Goal: Transaction & Acquisition: Purchase product/service

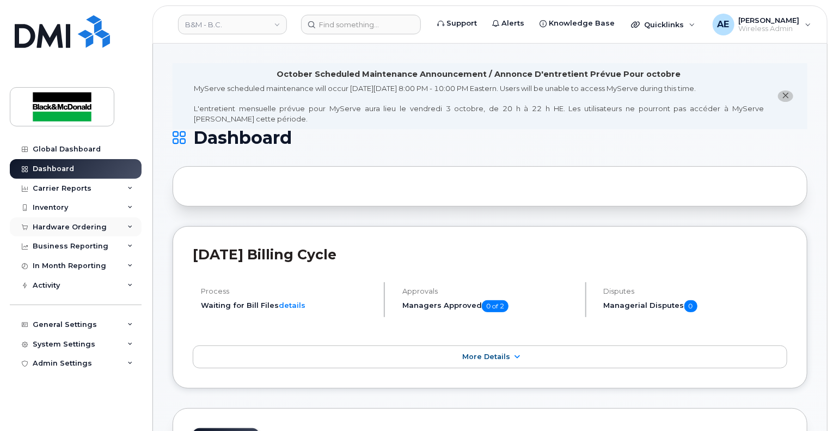
click at [101, 227] on div "Hardware Ordering" at bounding box center [70, 227] width 74 height 9
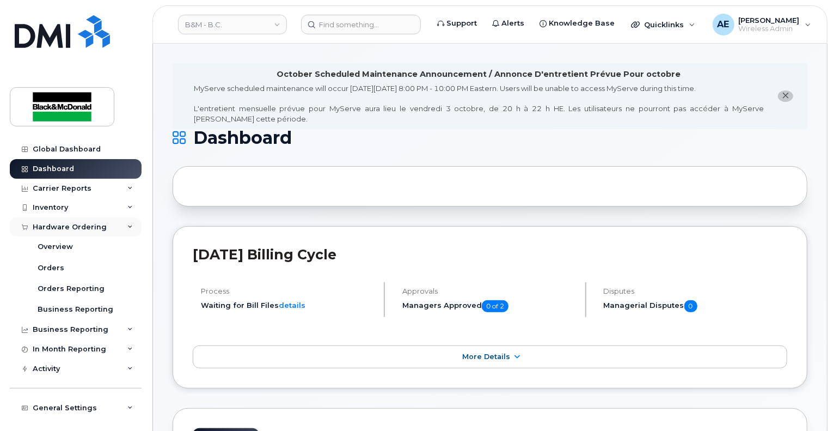
click at [66, 222] on div "Hardware Ordering" at bounding box center [76, 227] width 132 height 20
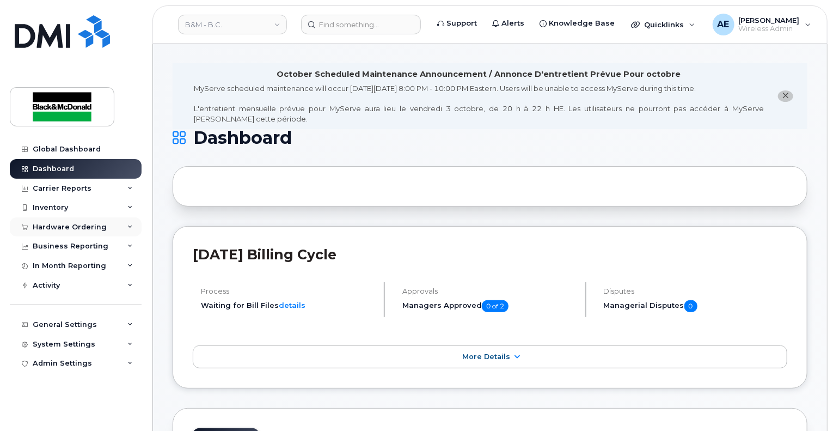
click at [64, 224] on div "Hardware Ordering" at bounding box center [70, 227] width 74 height 9
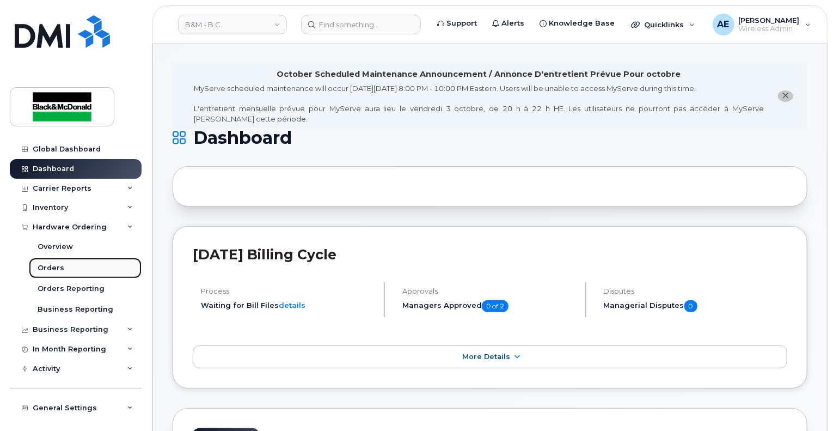
click at [48, 268] on div "Orders" at bounding box center [51, 268] width 27 height 10
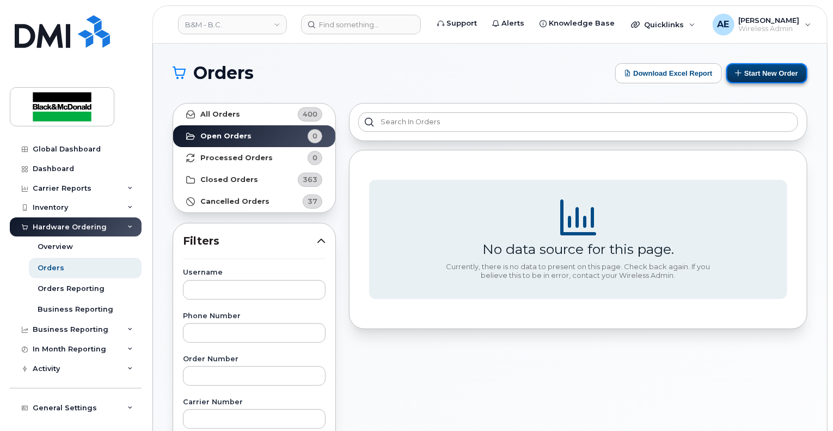
click at [771, 71] on button "Start New Order" at bounding box center [766, 73] width 81 height 20
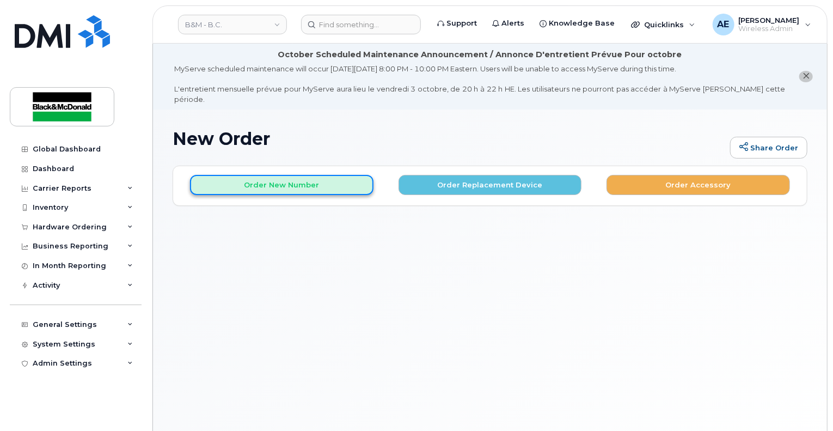
click at [323, 182] on button "Order New Number" at bounding box center [281, 185] width 183 height 20
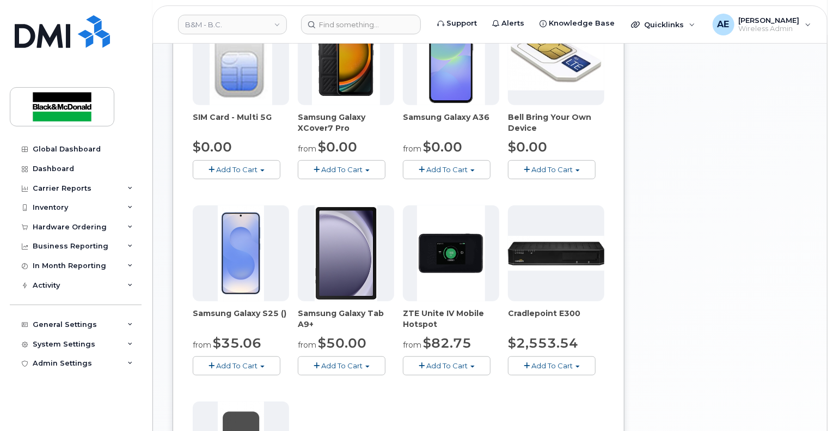
scroll to position [268, 0]
click at [446, 165] on span "Add To Cart" at bounding box center [446, 169] width 41 height 9
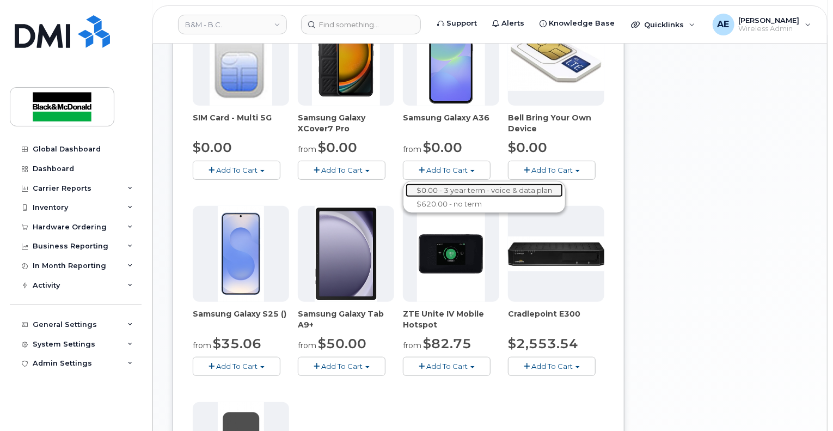
click at [449, 183] on link "$0.00 - 3 year term - voice & data plan" at bounding box center [483, 190] width 157 height 14
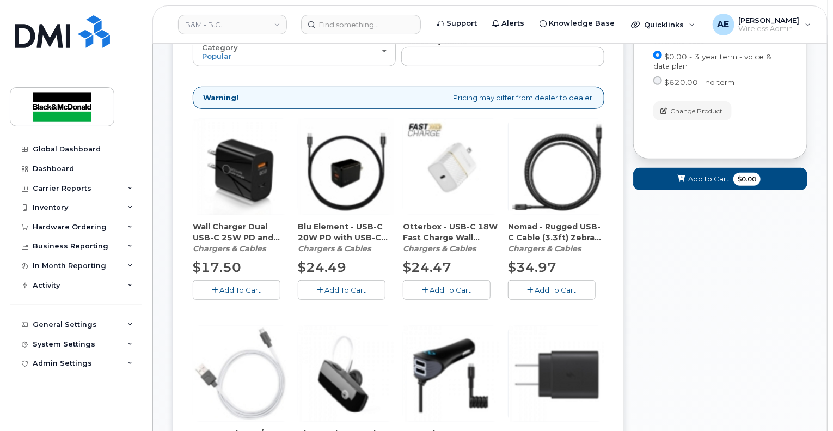
scroll to position [177, 0]
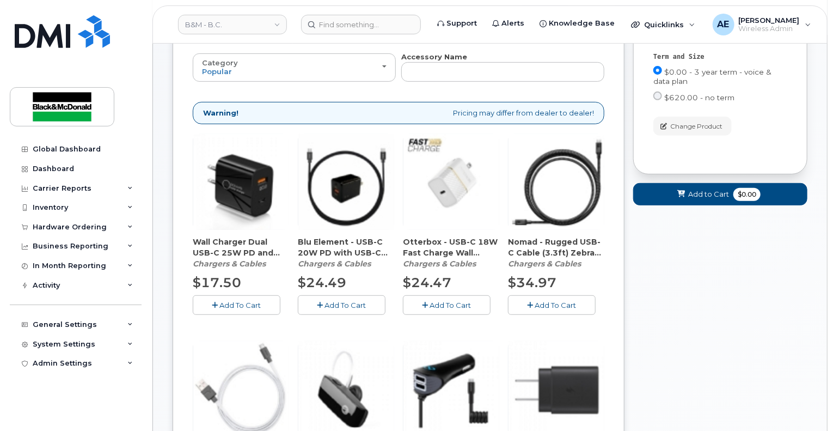
click at [342, 300] on button "Add To Cart" at bounding box center [342, 304] width 88 height 19
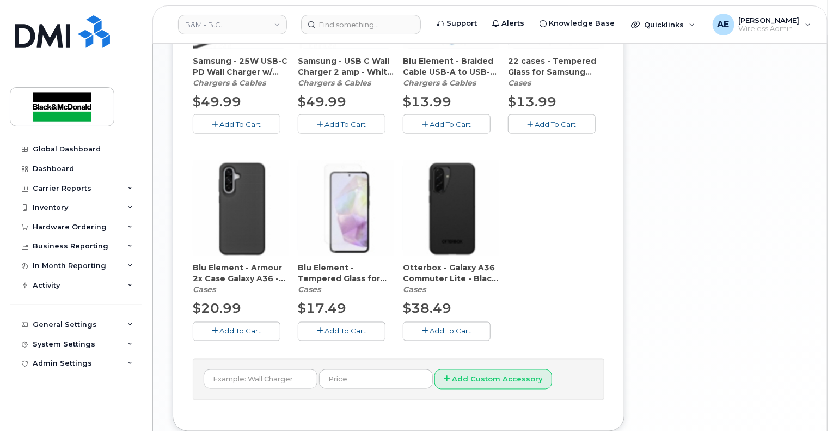
scroll to position [776, 0]
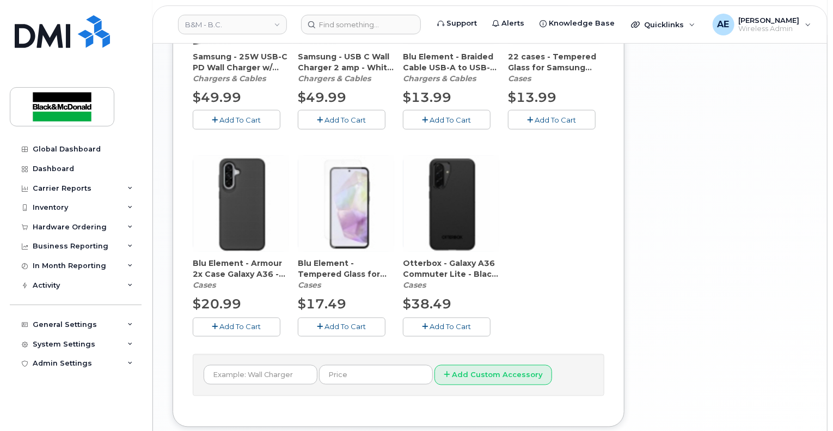
click at [257, 322] on button "Add To Cart" at bounding box center [237, 326] width 88 height 19
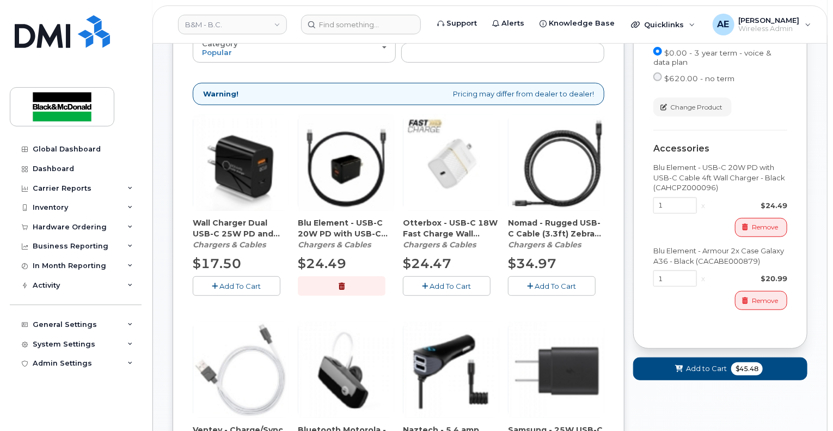
scroll to position [69, 0]
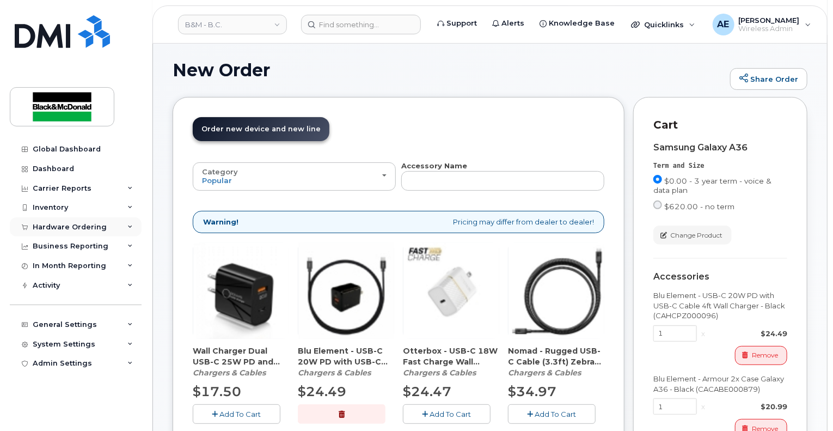
click at [91, 228] on div "Hardware Ordering" at bounding box center [70, 227] width 74 height 9
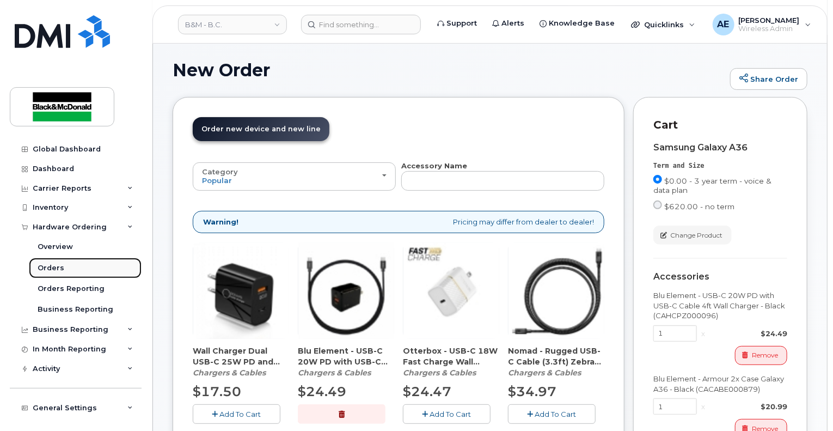
click at [58, 271] on div "Orders" at bounding box center [51, 268] width 27 height 10
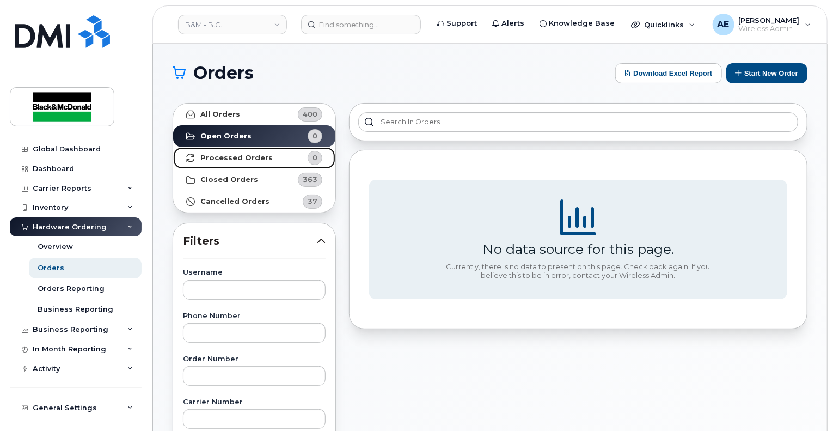
click at [229, 155] on strong "Processed Orders" at bounding box center [236, 157] width 72 height 9
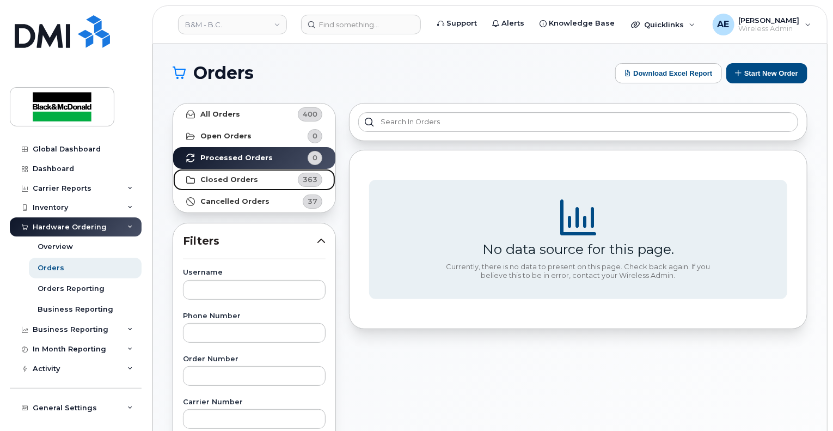
click at [229, 180] on strong "Closed Orders" at bounding box center [229, 179] width 58 height 9
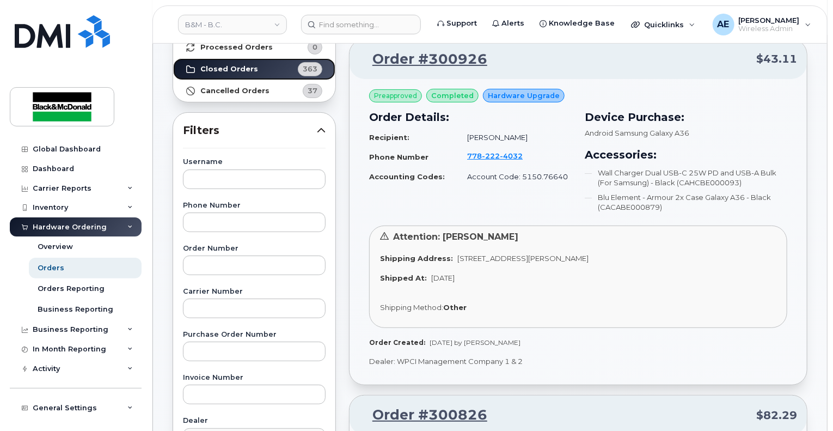
scroll to position [109, 0]
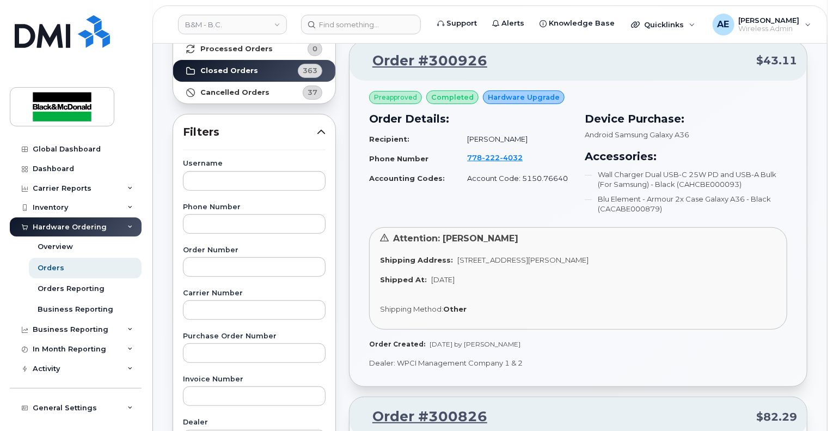
click at [66, 225] on div "Hardware Ordering" at bounding box center [70, 227] width 74 height 9
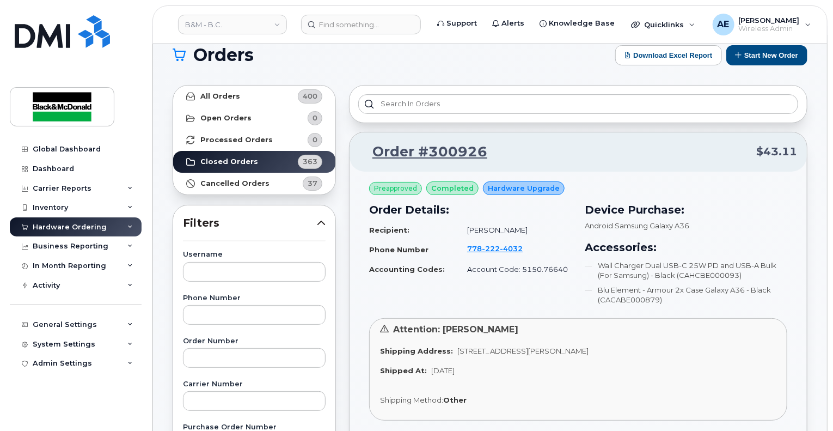
scroll to position [0, 0]
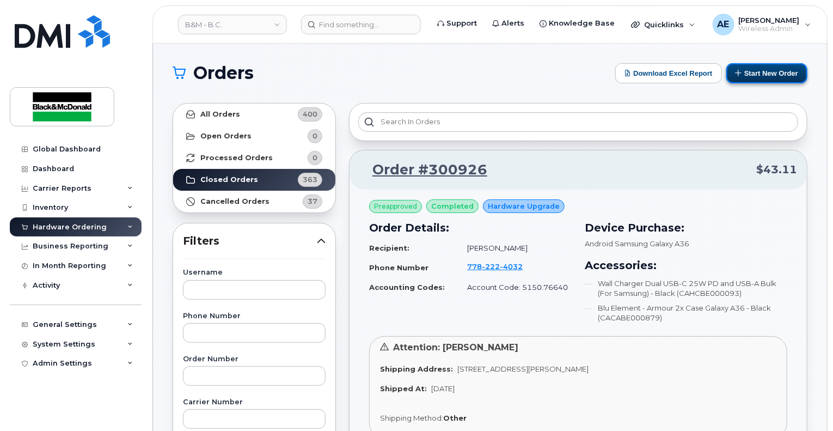
click at [779, 72] on button "Start New Order" at bounding box center [766, 73] width 81 height 20
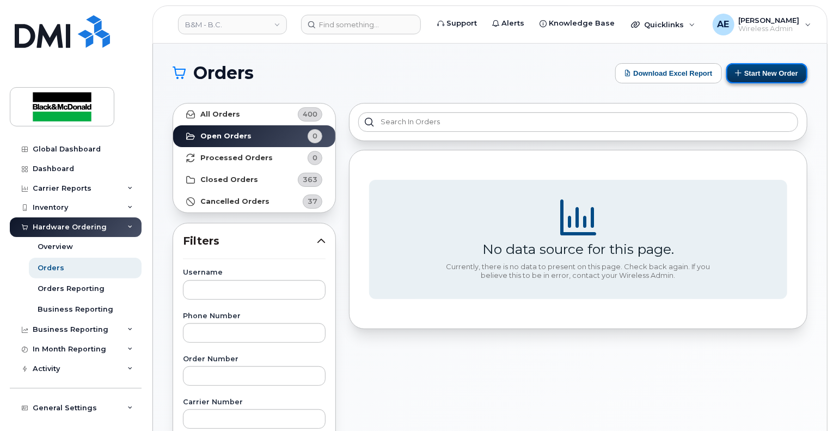
click at [765, 71] on button "Start New Order" at bounding box center [766, 73] width 81 height 20
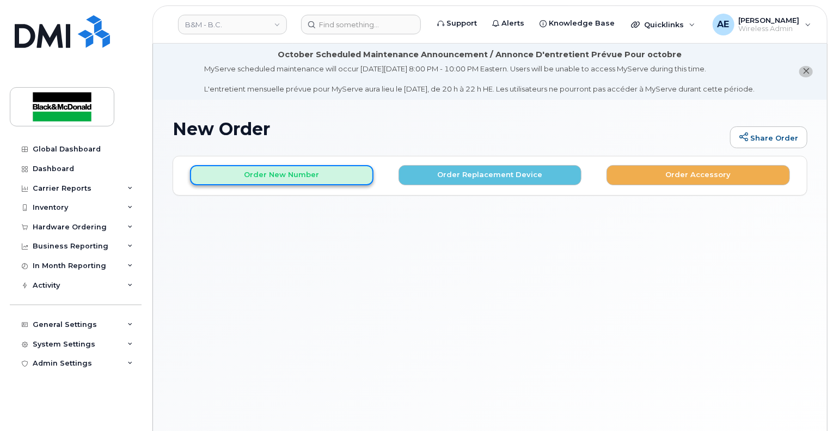
click at [347, 174] on button "Order New Number" at bounding box center [281, 175] width 183 height 20
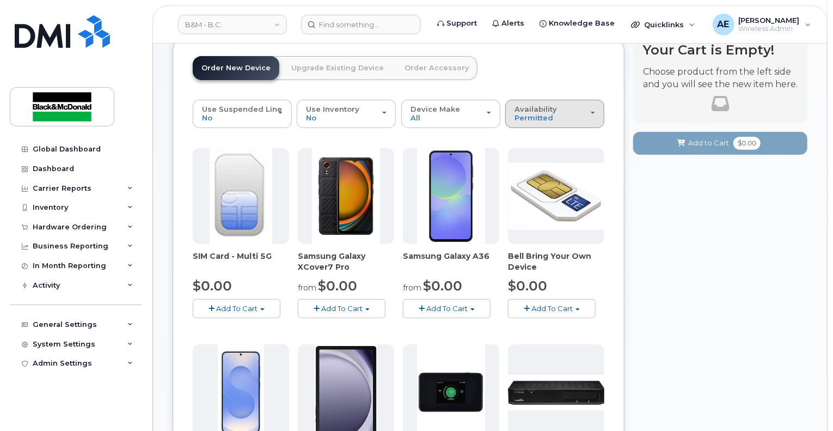
scroll to position [163, 0]
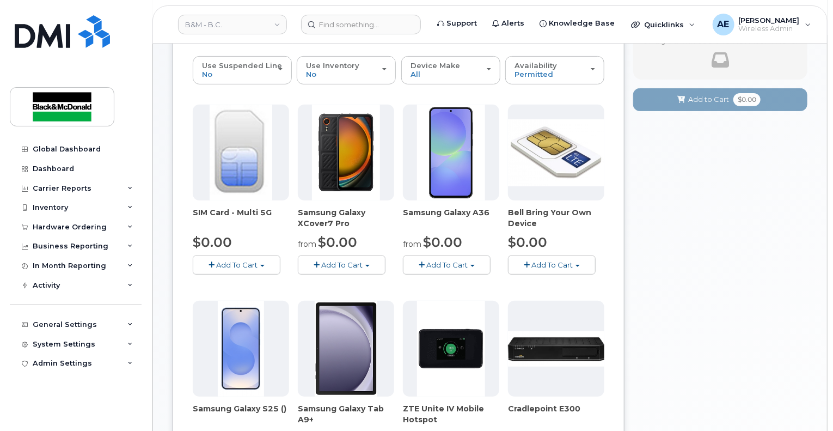
click at [447, 266] on span "Add To Cart" at bounding box center [446, 264] width 41 height 9
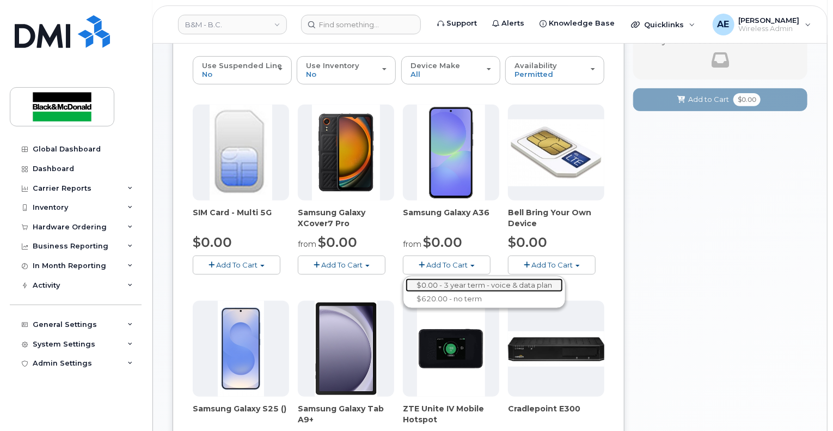
click at [466, 284] on link "$0.00 - 3 year term - voice & data plan" at bounding box center [483, 285] width 157 height 14
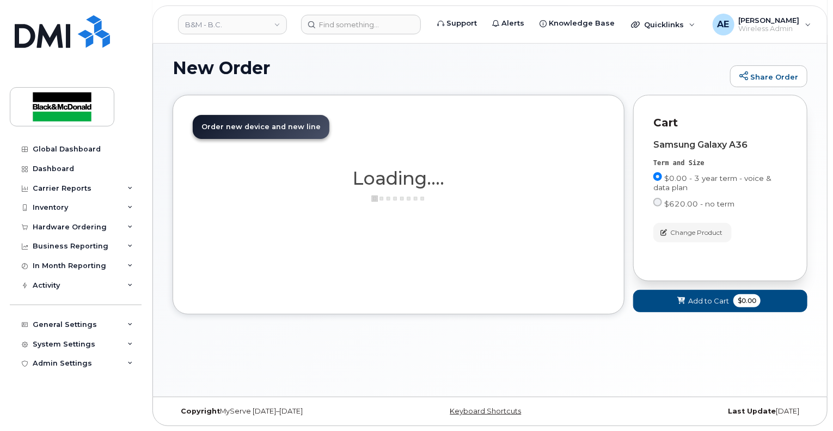
scroll to position [126, 0]
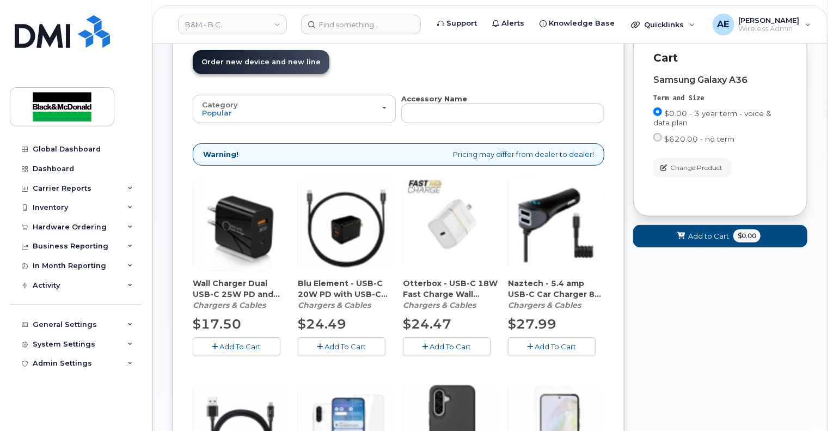
click at [351, 347] on span "Add To Cart" at bounding box center [345, 346] width 41 height 9
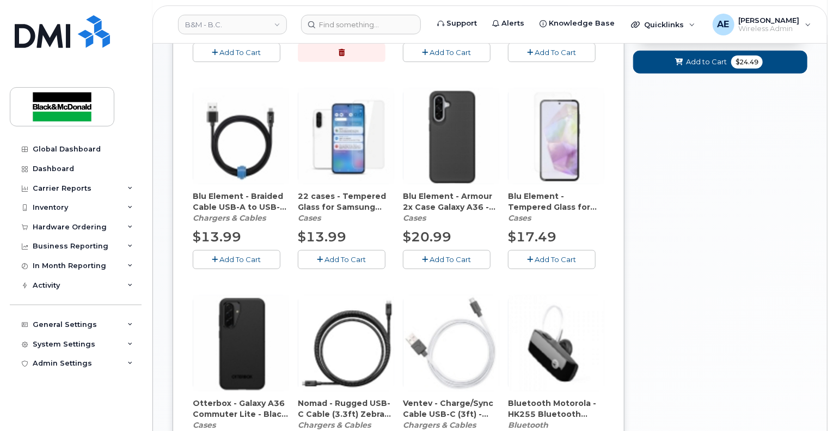
scroll to position [507, 0]
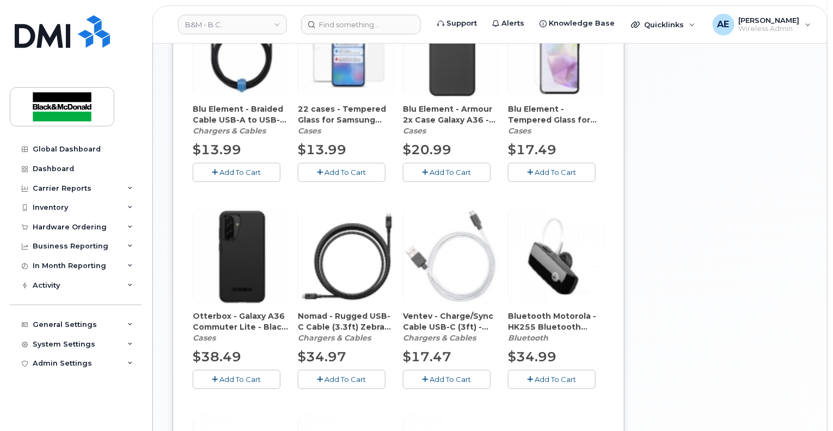
click at [477, 173] on button "Add To Cart" at bounding box center [447, 172] width 88 height 19
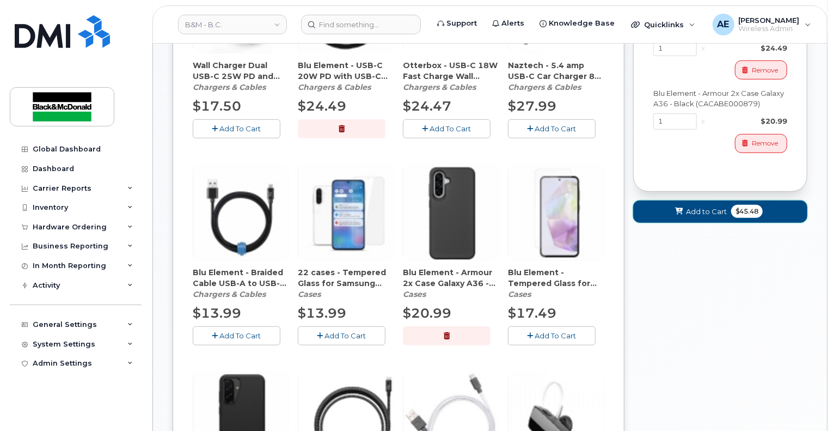
click at [681, 219] on button "Add to Cart $45.48" at bounding box center [720, 211] width 174 height 22
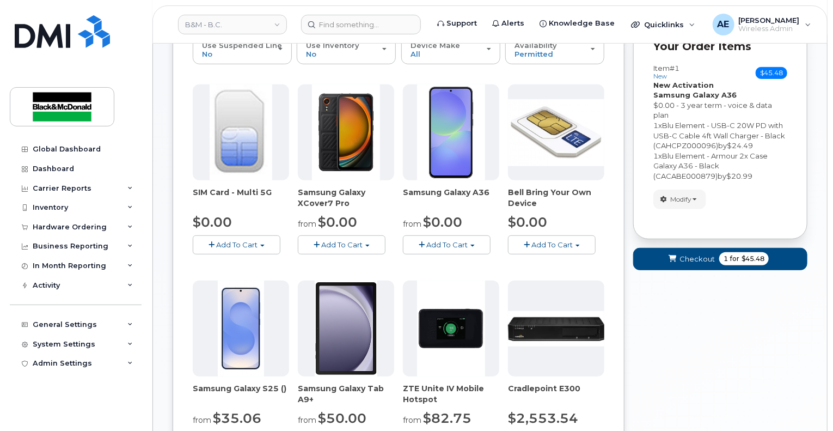
scroll to position [214, 0]
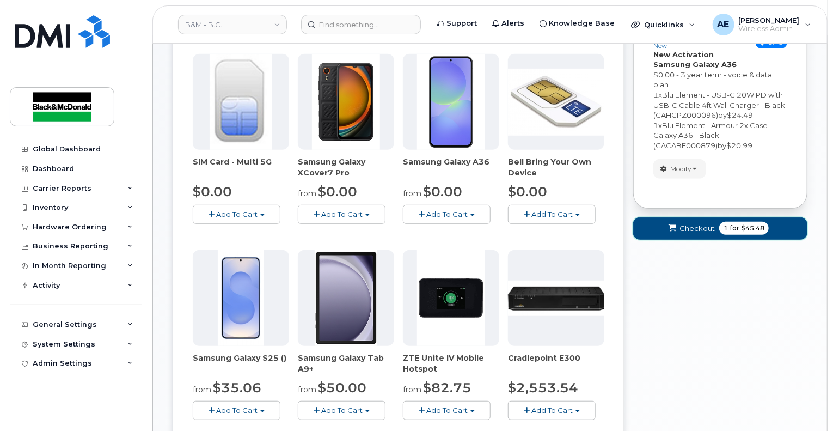
click at [671, 229] on icon "submit" at bounding box center [673, 228] width 8 height 7
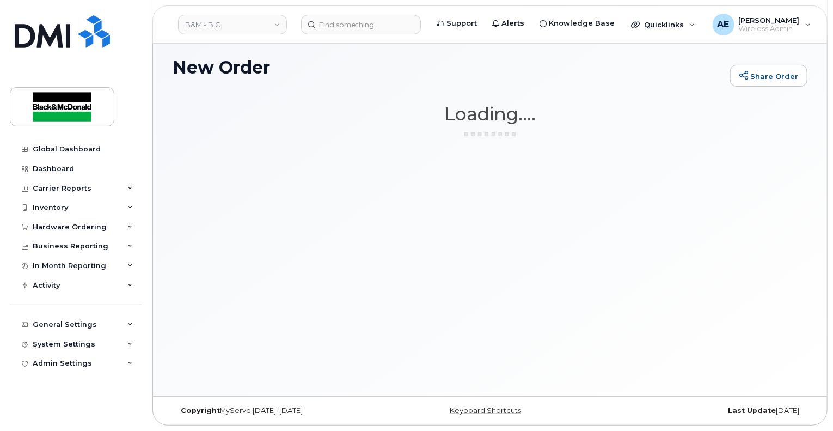
scroll to position [61, 0]
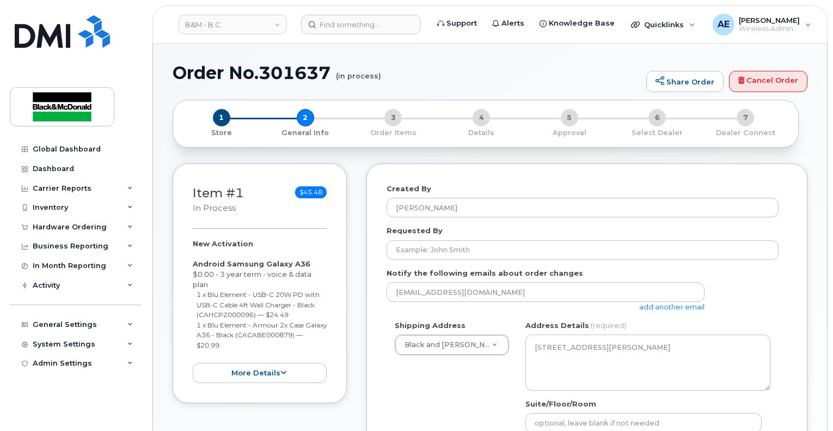
select select
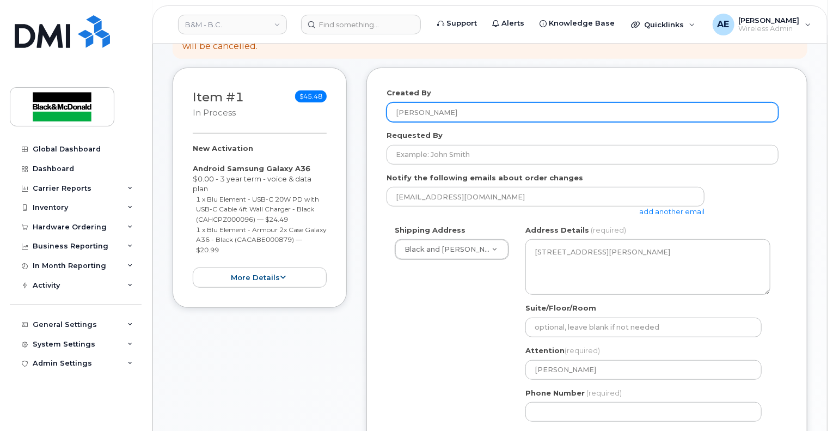
scroll to position [218, 0]
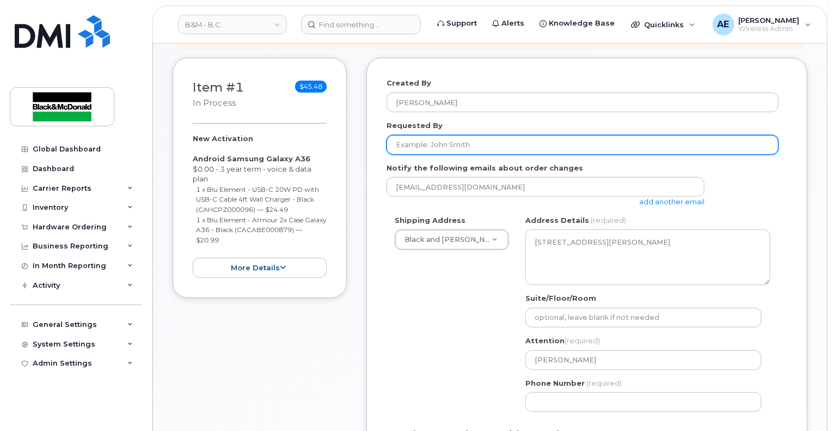
click at [495, 139] on input "Requested By" at bounding box center [582, 145] width 392 height 20
type input "[PERSON_NAME]"
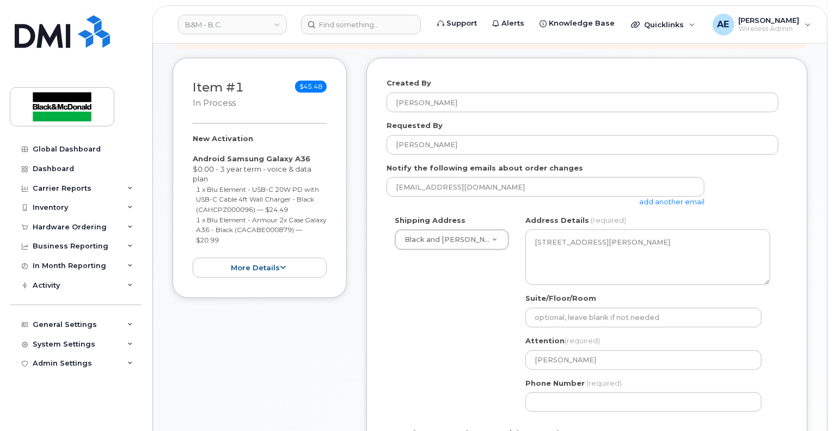
click at [654, 197] on link "add another email" at bounding box center [671, 201] width 65 height 9
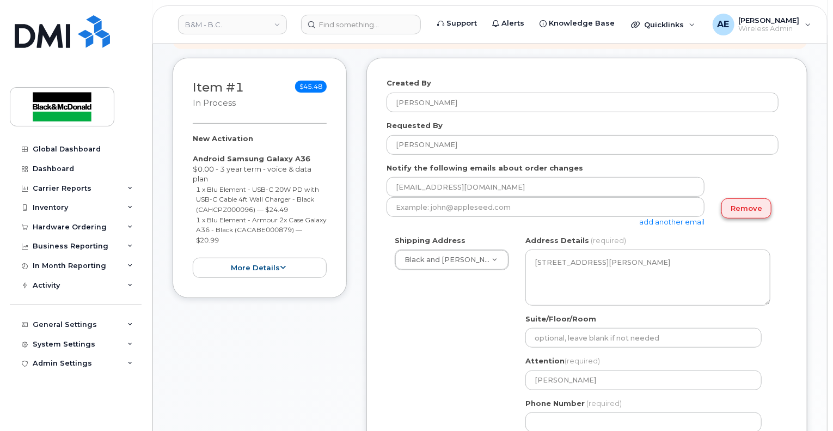
click at [760, 199] on link "Remove" at bounding box center [746, 208] width 50 height 20
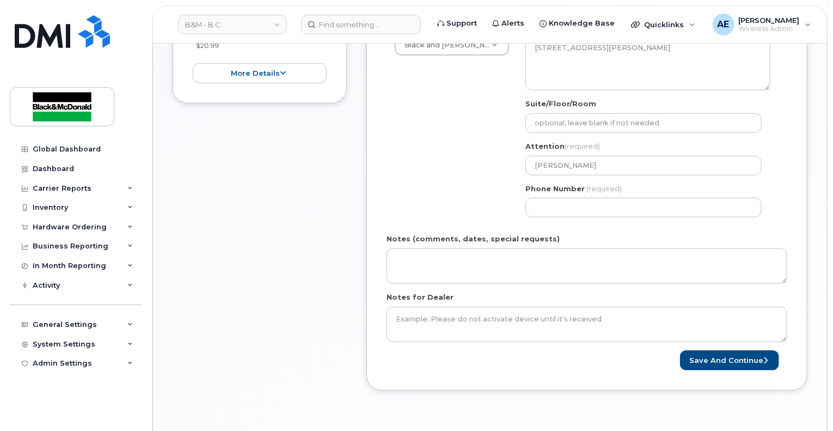
scroll to position [464, 0]
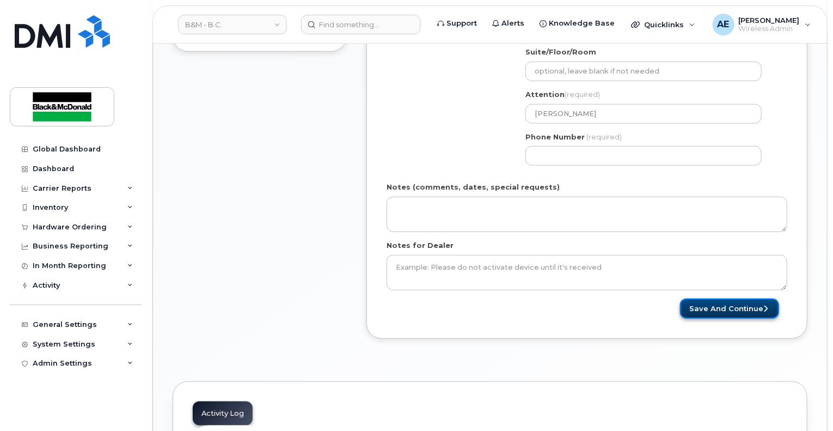
click at [714, 301] on button "Save and Continue" at bounding box center [729, 308] width 99 height 20
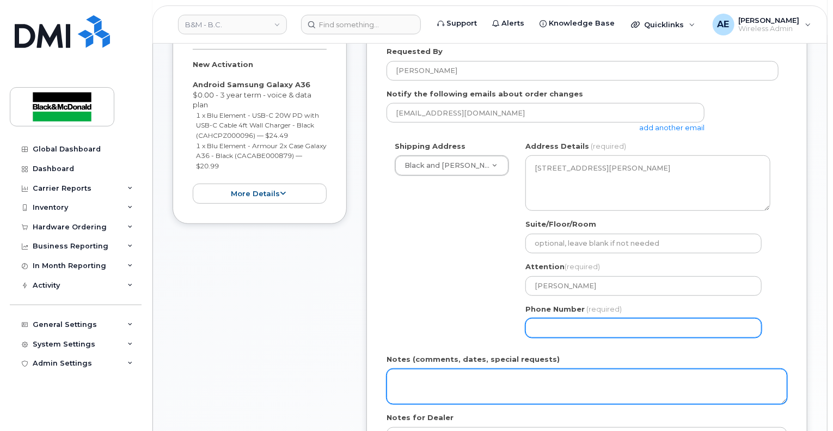
scroll to position [246, 0]
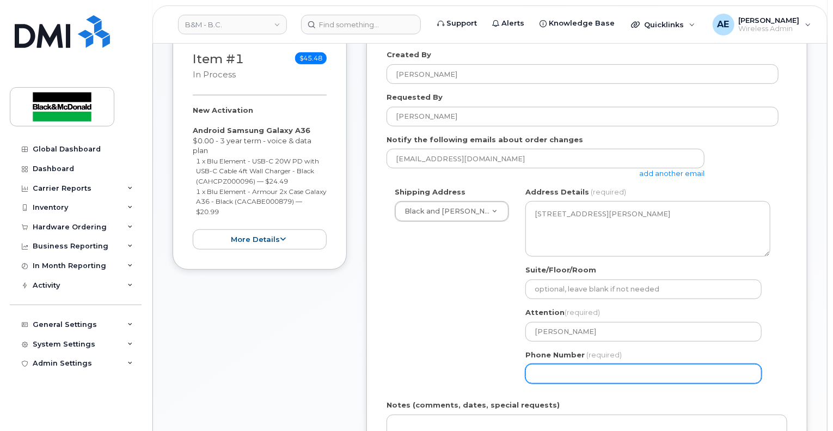
click at [620, 364] on input "Phone Number" at bounding box center [643, 374] width 236 height 20
select select
type input "604301245"
select select
type input "6043012451"
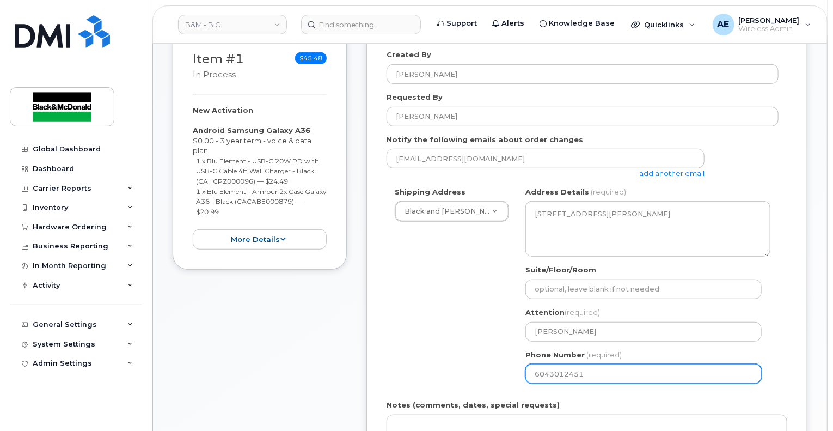
select select
type input "604301241"
select select
type input "6043012415"
click at [485, 317] on div "Shipping Address Black and [PERSON_NAME] ([GEOGRAPHIC_DATA]) Black and [PERSON_…" at bounding box center [582, 289] width 392 height 205
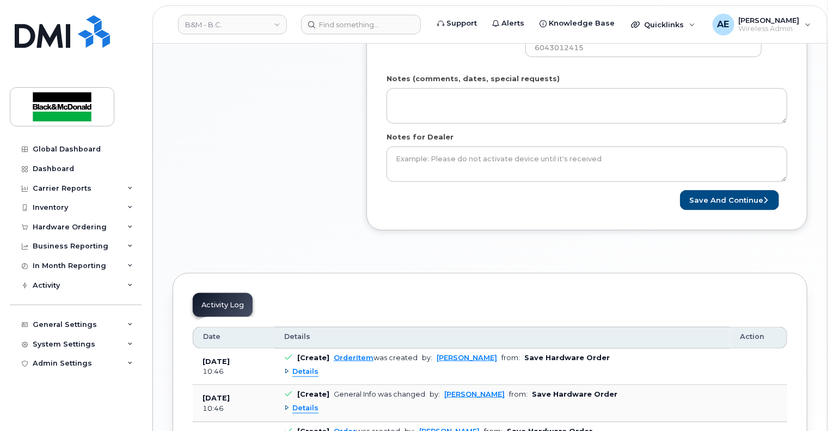
scroll to position [573, 0]
click at [723, 189] on button "Save and Continue" at bounding box center [729, 199] width 99 height 20
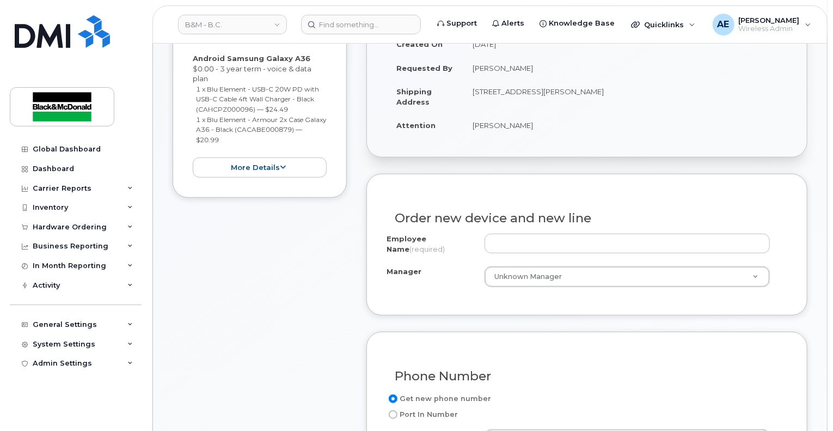
scroll to position [327, 0]
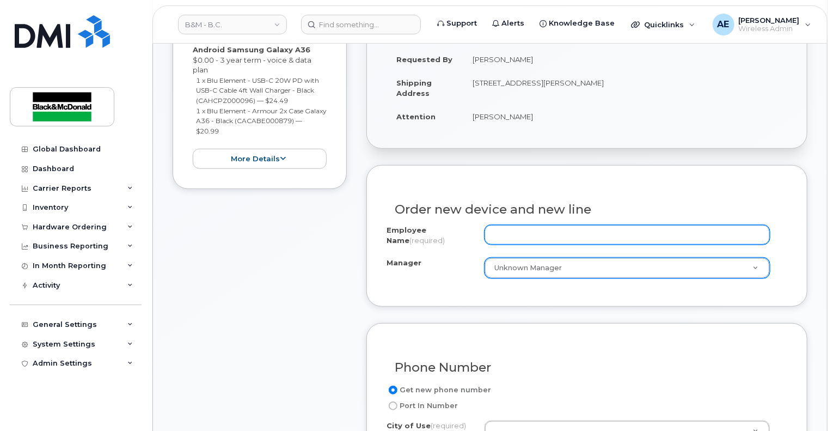
click at [515, 228] on input "Employee Name (required)" at bounding box center [626, 235] width 285 height 20
type input "[PERSON_NAME]"
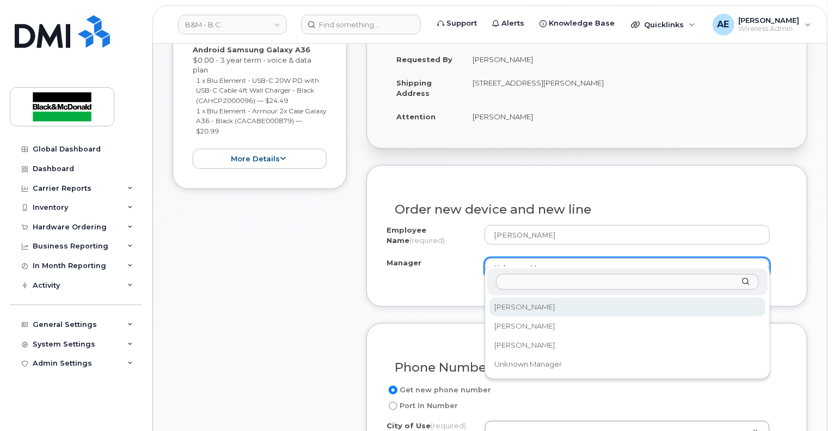
click at [546, 280] on input "Manager" at bounding box center [627, 282] width 263 height 16
select select "2998200"
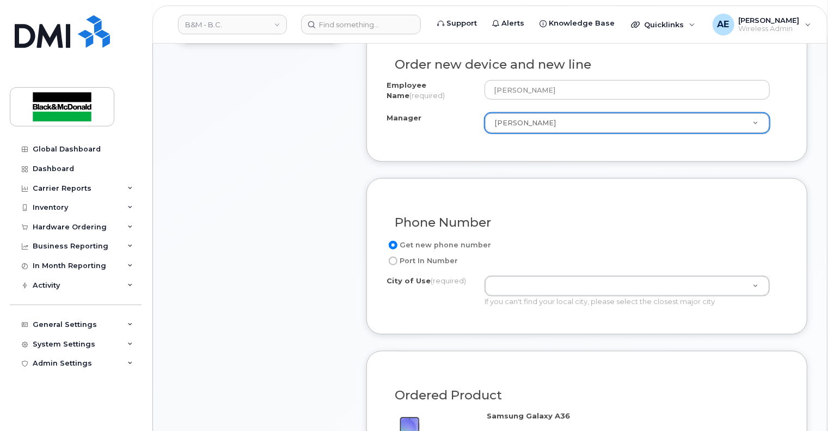
scroll to position [490, 0]
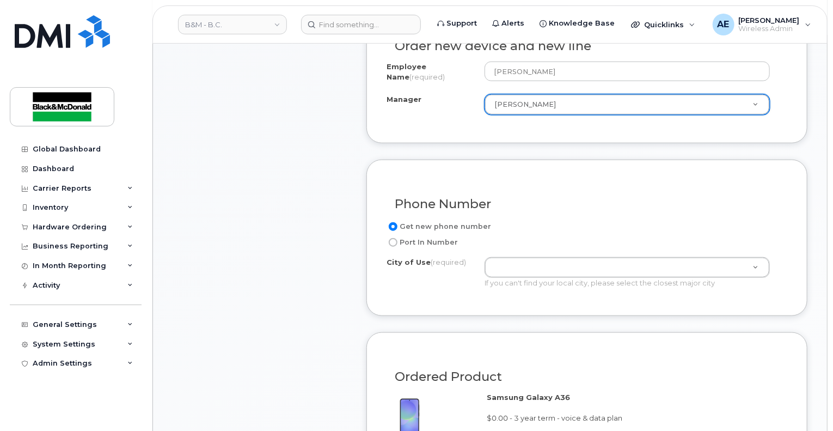
click at [444, 265] on div "City of Use (required) If you can't find your local city, please select the clo…" at bounding box center [582, 272] width 392 height 31
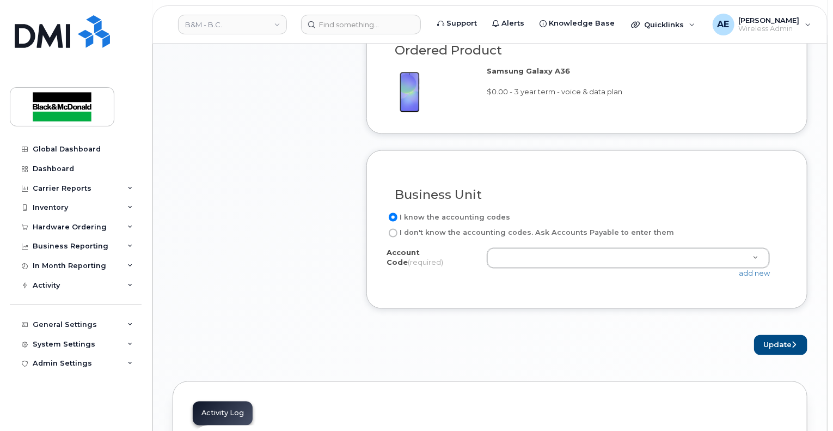
scroll to position [816, 0]
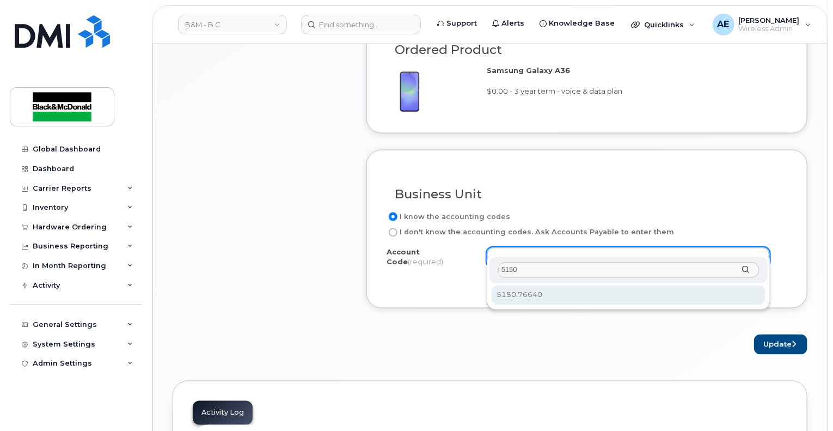
type input "5150"
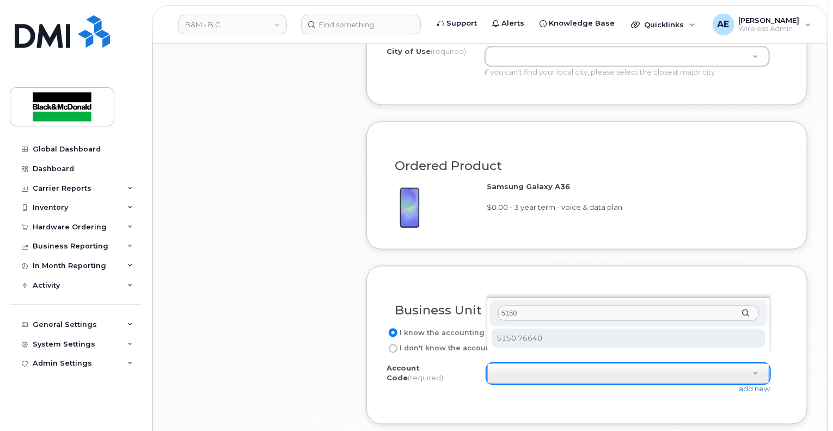
scroll to position [762, 0]
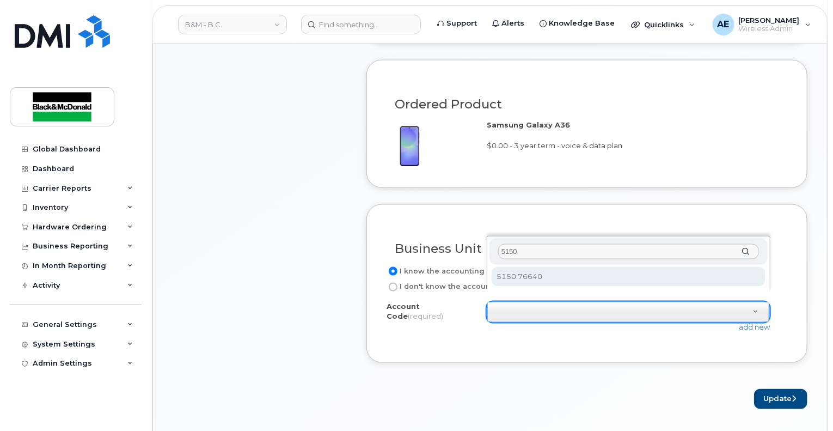
select select "5150.76640"
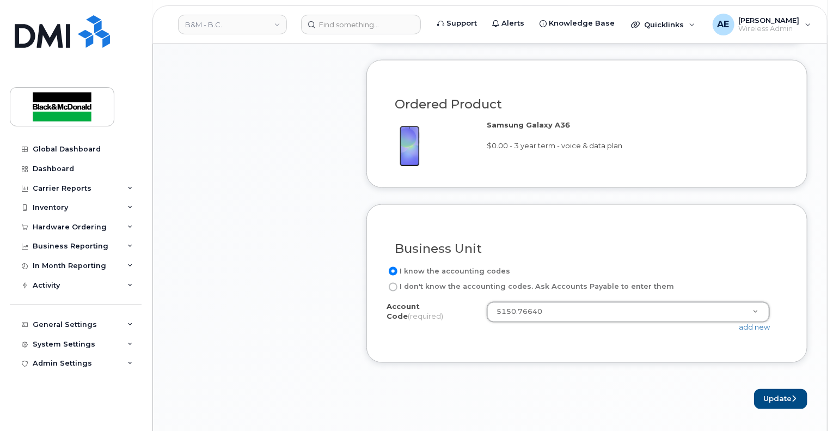
scroll to position [980, 0]
click at [779, 389] on button "Update" at bounding box center [780, 399] width 53 height 20
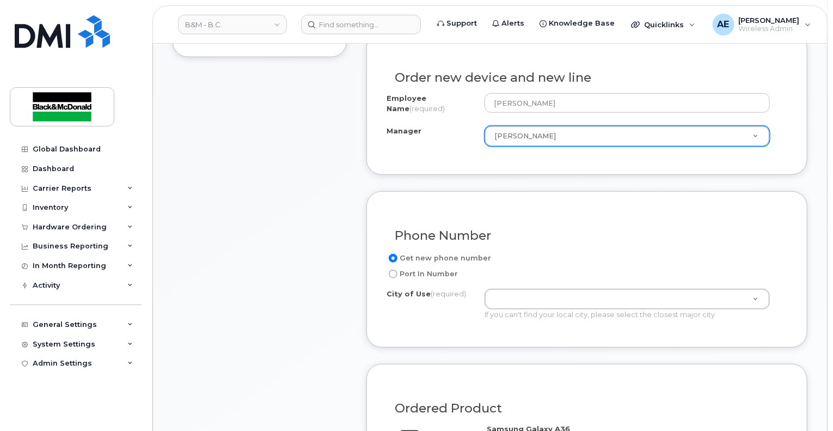
scroll to position [404, 0]
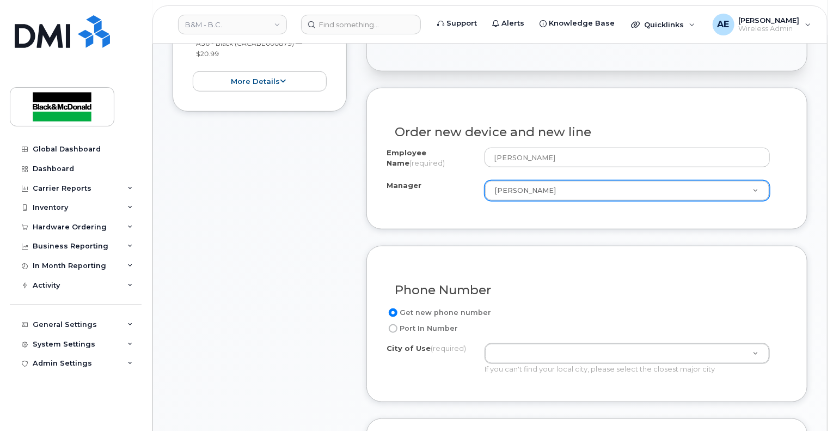
click at [568, 285] on div "Phone Number" at bounding box center [586, 286] width 401 height 40
click at [394, 308] on input "Get new phone number" at bounding box center [393, 312] width 9 height 9
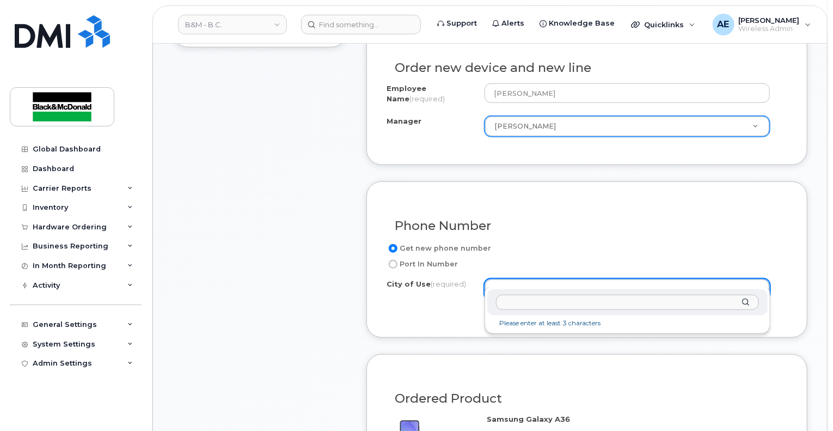
scroll to position [567, 0]
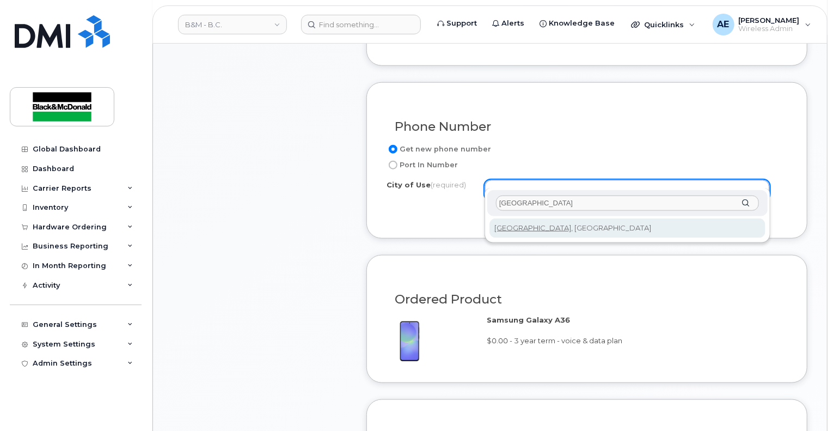
type input "vancouver"
type input "964"
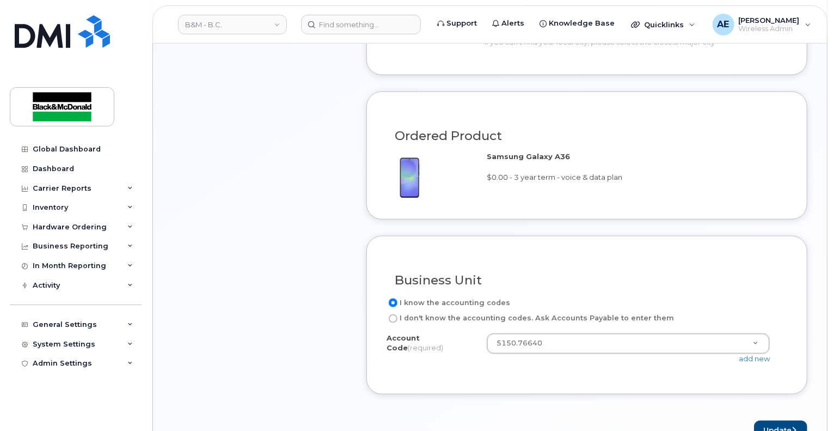
scroll to position [1003, 0]
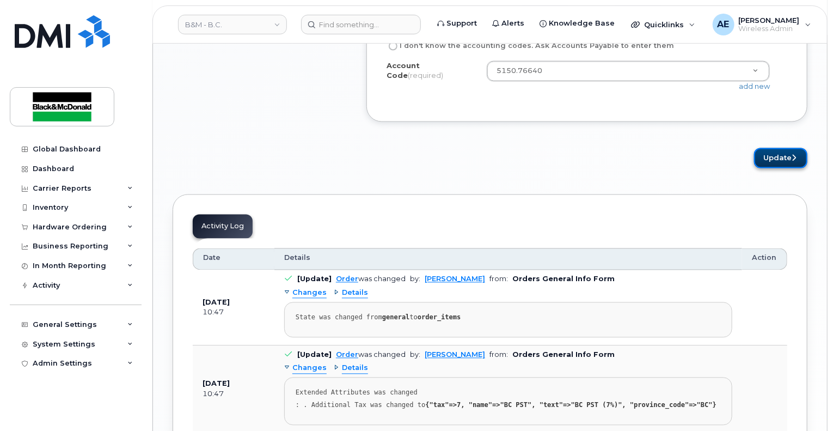
click at [784, 148] on button "Update" at bounding box center [780, 158] width 53 height 20
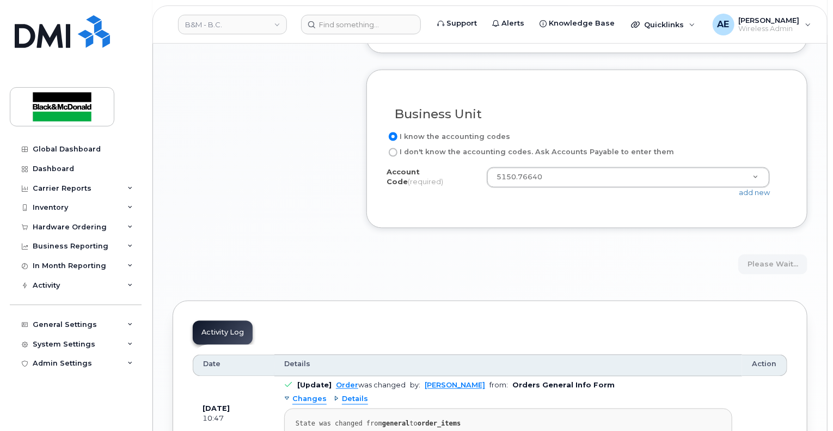
scroll to position [894, 0]
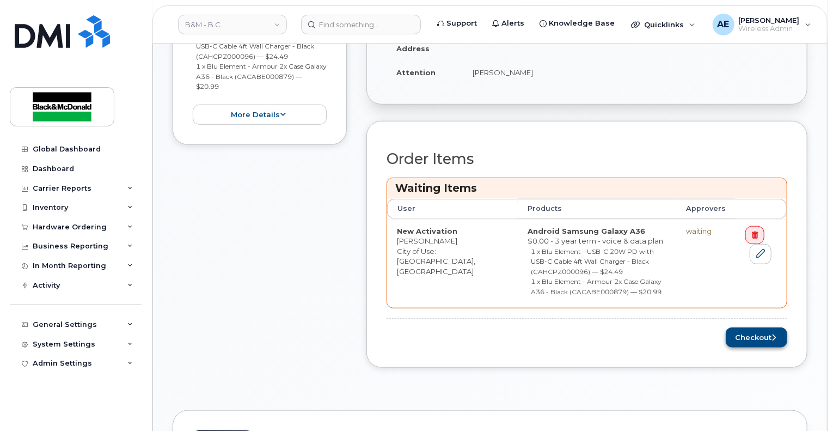
scroll to position [435, 0]
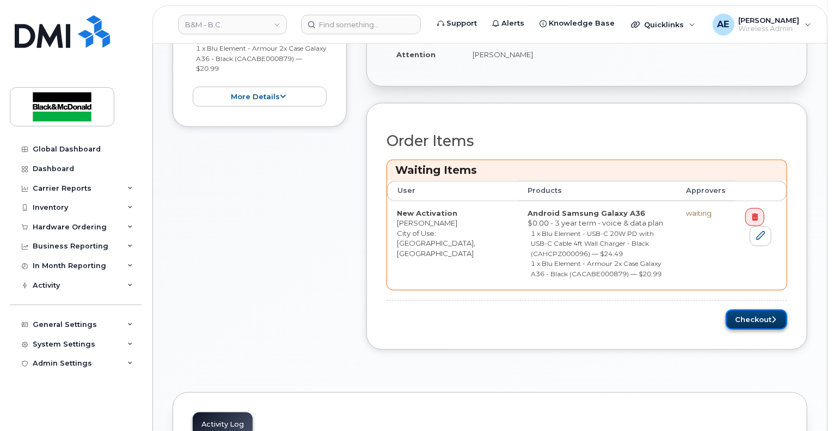
click at [747, 309] on button "Checkout" at bounding box center [757, 319] width 62 height 20
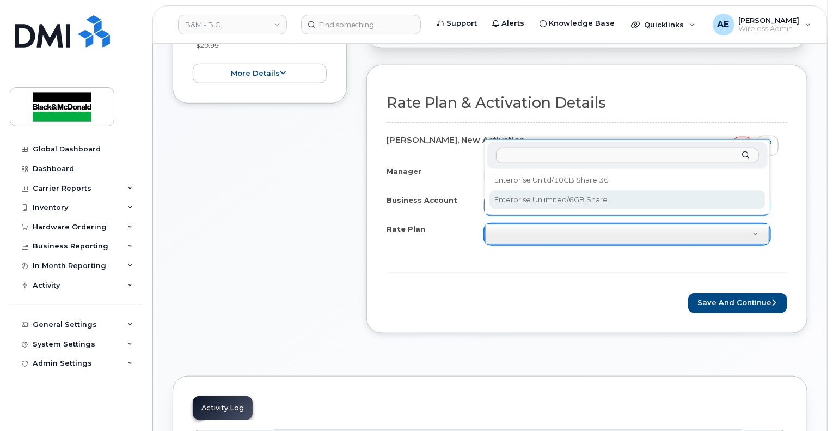
scroll to position [381, 0]
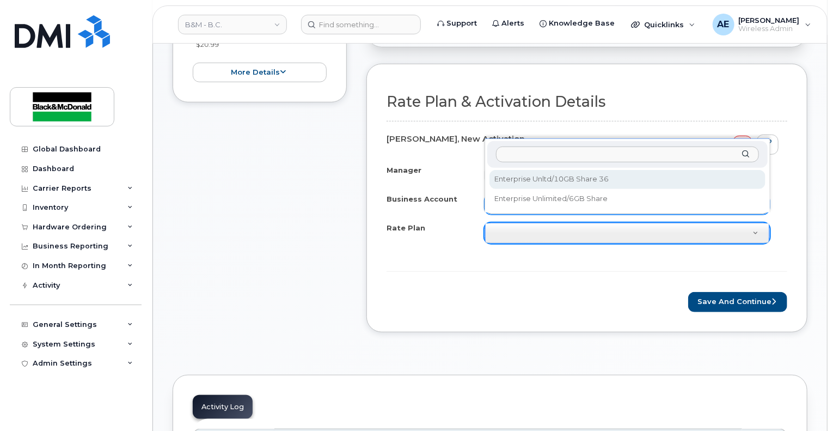
select select "Enterprise Unltd/10GB Share 36"
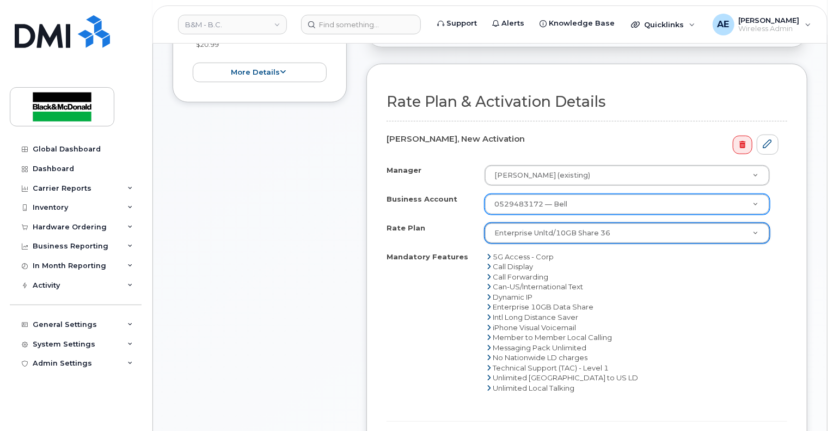
click at [357, 256] on div "Item #1 Order requires Specific details $45.48 New Activation [PERSON_NAME] And…" at bounding box center [490, 173] width 635 height 650
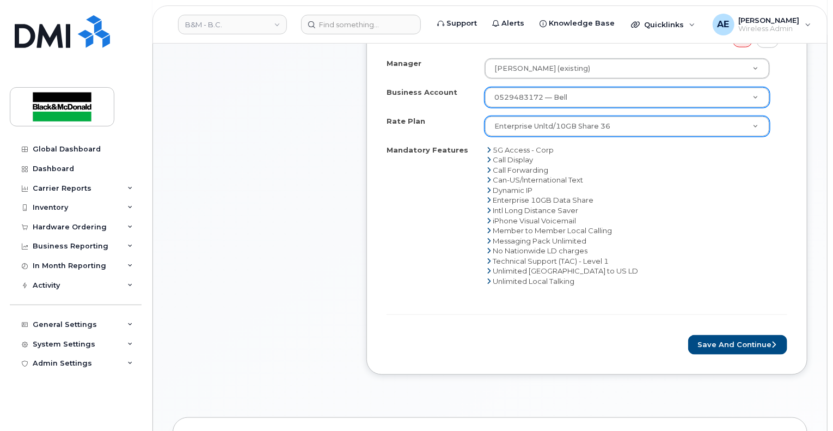
scroll to position [490, 0]
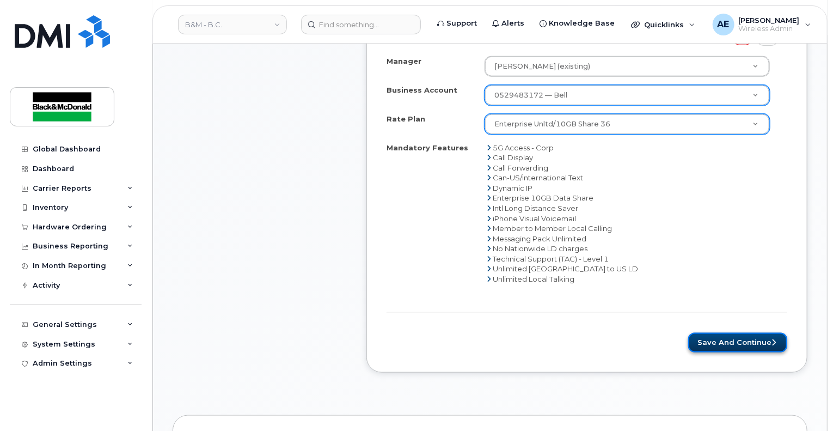
click at [755, 333] on button "Save and Continue" at bounding box center [737, 343] width 99 height 20
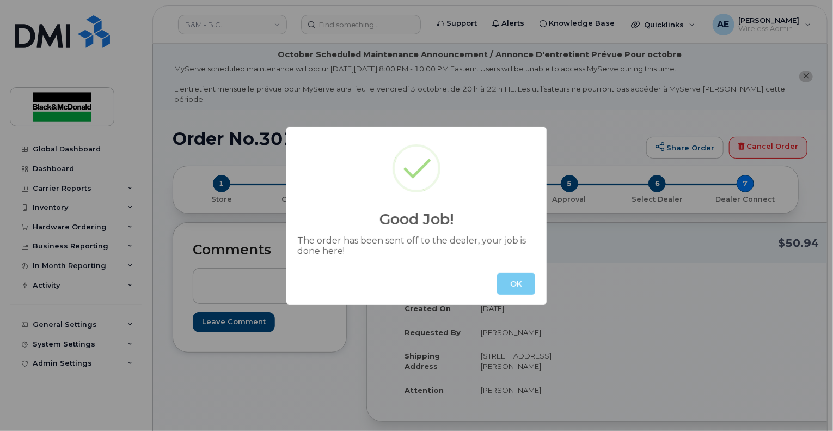
click at [520, 282] on button "OK" at bounding box center [516, 284] width 38 height 22
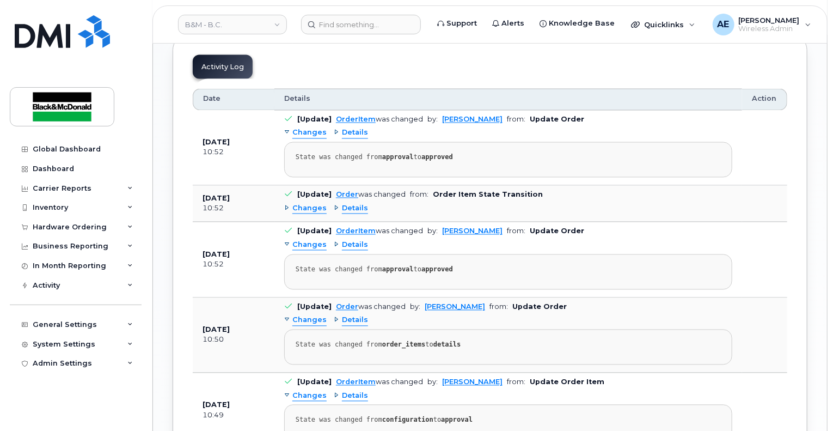
scroll to position [762, 0]
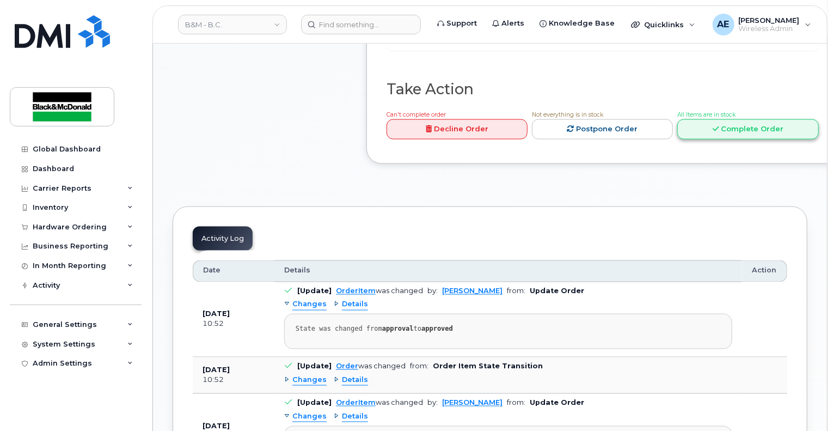
click at [732, 139] on link "Complete Order" at bounding box center [747, 129] width 141 height 20
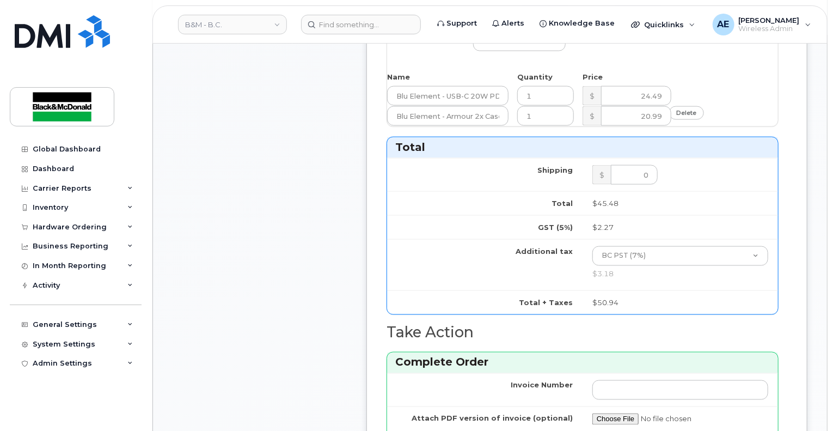
scroll to position [708, 0]
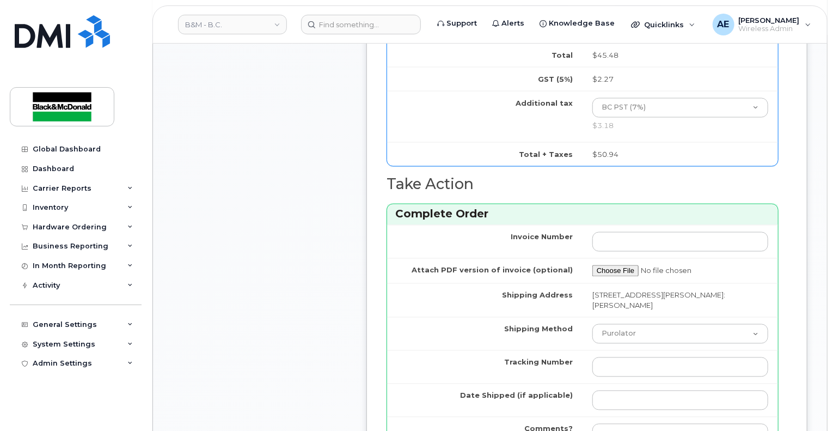
scroll to position [867, 0]
drag, startPoint x: 821, startPoint y: 204, endPoint x: 819, endPoint y: 198, distance: 6.9
click at [821, 204] on div "Order No.301637 (waiting for dealer) Share Order Cancel Order × Share This Orde…" at bounding box center [490, 338] width 674 height 2192
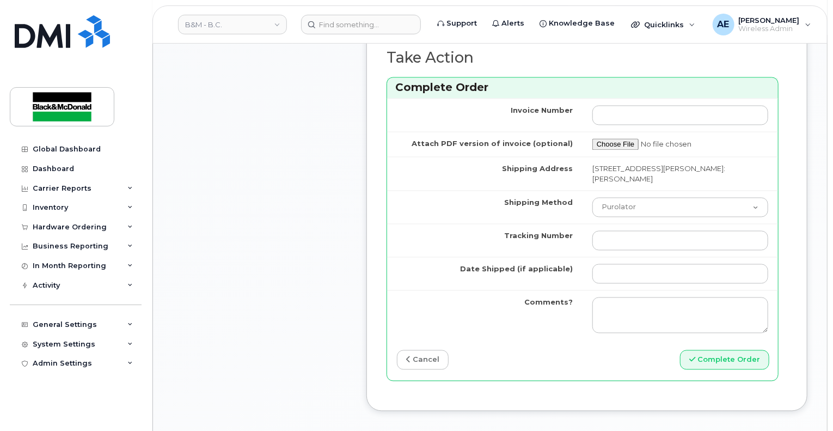
scroll to position [974, 0]
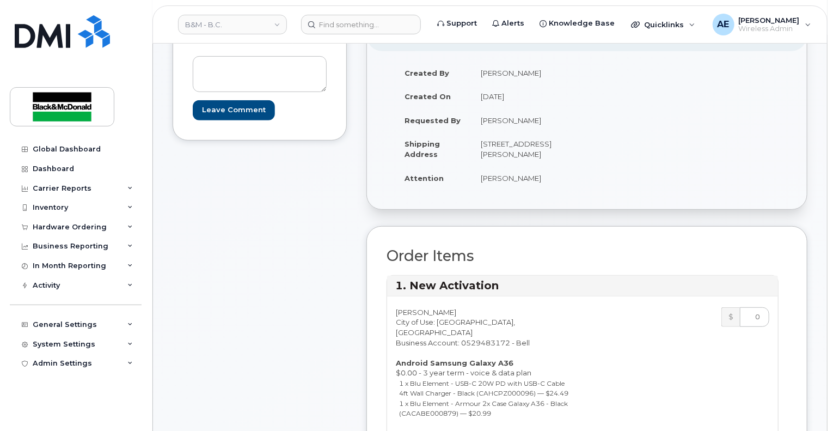
scroll to position [0, 0]
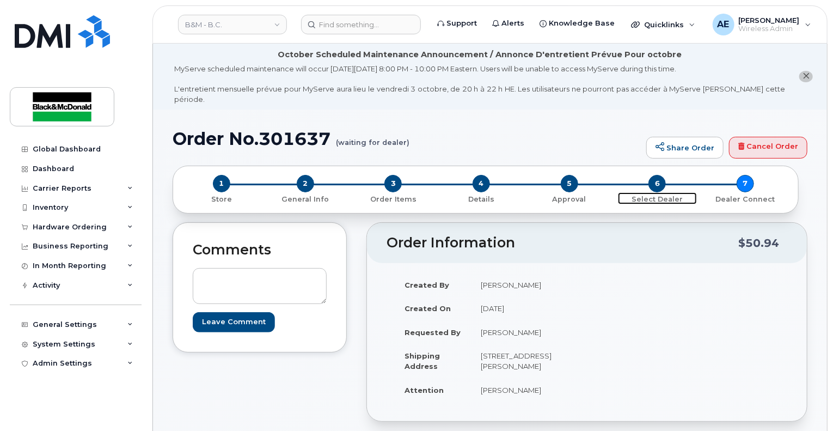
click at [660, 175] on span "6" at bounding box center [656, 183] width 17 height 17
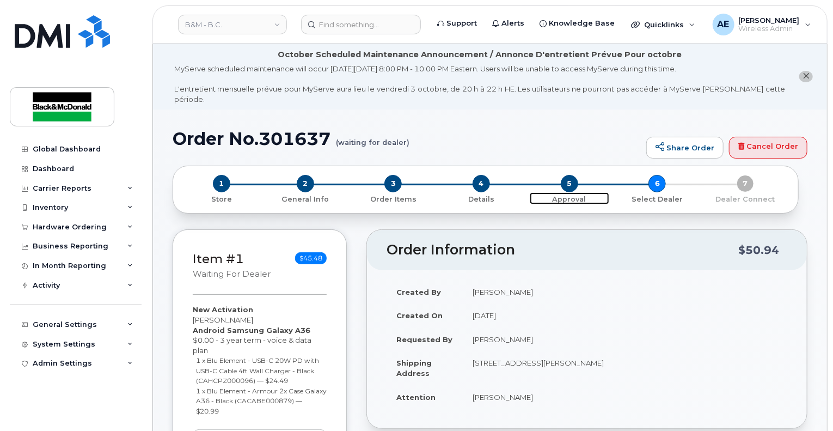
click at [572, 175] on span "5" at bounding box center [569, 183] width 17 height 17
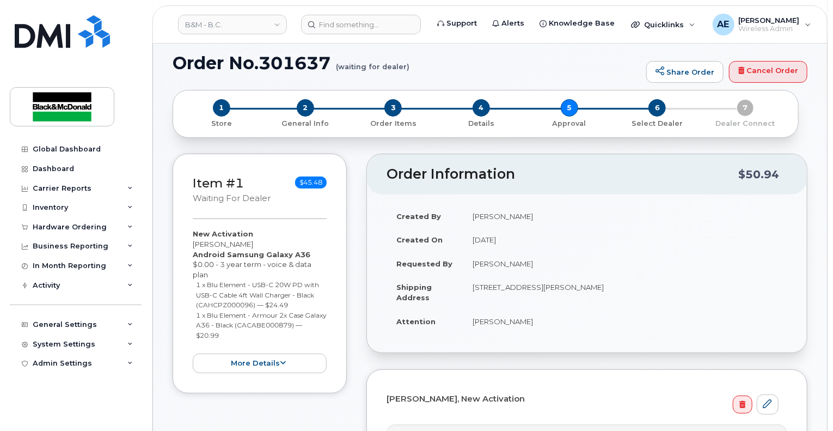
scroll to position [7, 0]
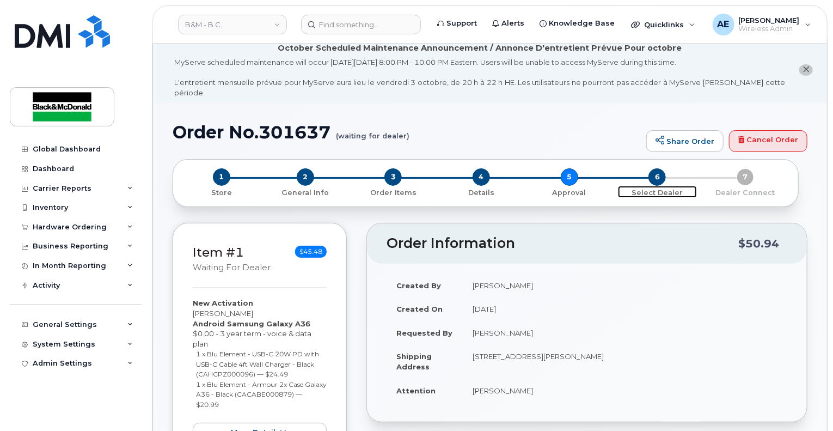
click at [656, 170] on span "6" at bounding box center [656, 176] width 17 height 17
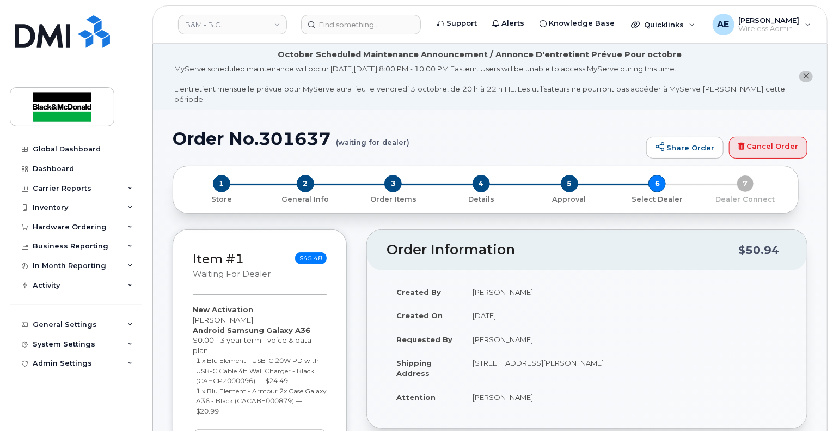
click at [555, 175] on div "5 Approval" at bounding box center [569, 189] width 88 height 29
click at [566, 175] on span "5" at bounding box center [569, 183] width 17 height 17
click at [653, 179] on span "6" at bounding box center [656, 183] width 17 height 17
drag, startPoint x: 548, startPoint y: 125, endPoint x: 618, endPoint y: 60, distance: 95.1
click at [548, 129] on h1 "Order No.301637 (waiting for dealer)" at bounding box center [407, 138] width 468 height 19
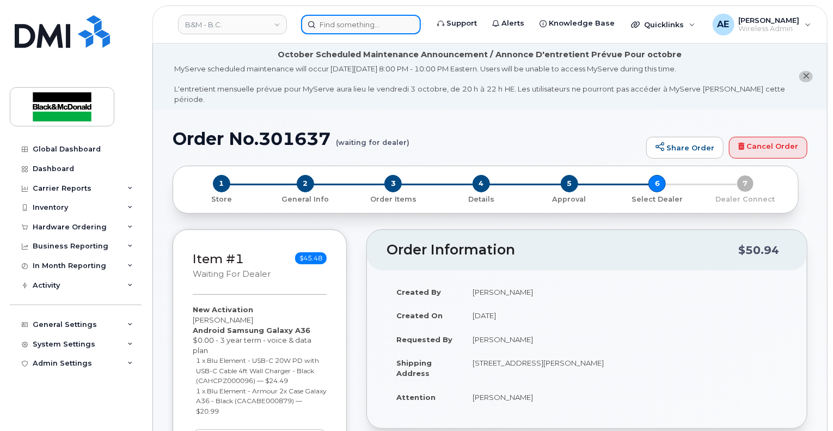
click at [362, 27] on input at bounding box center [361, 25] width 120 height 20
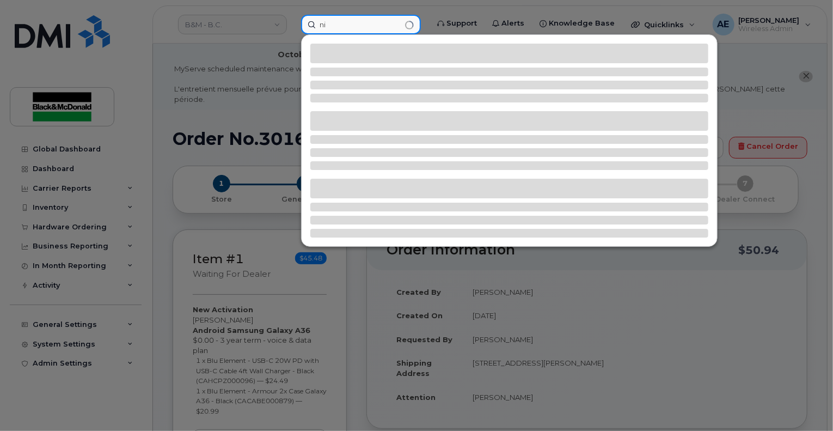
type input "n"
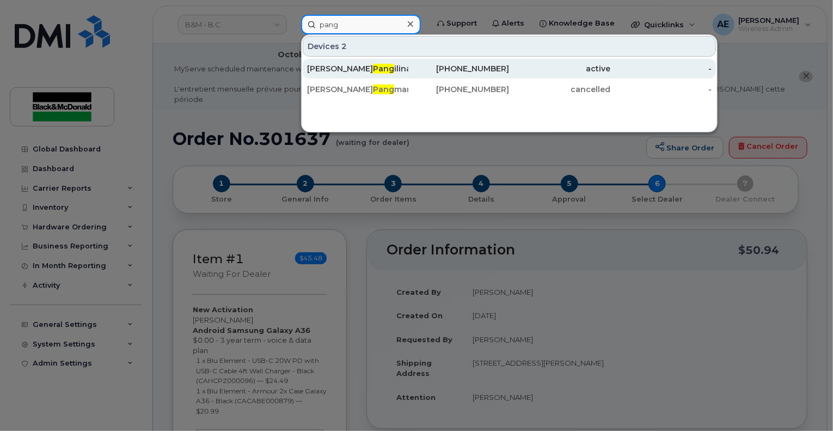
type input "pang"
click at [351, 70] on div "[PERSON_NAME] ilinan" at bounding box center [357, 68] width 101 height 11
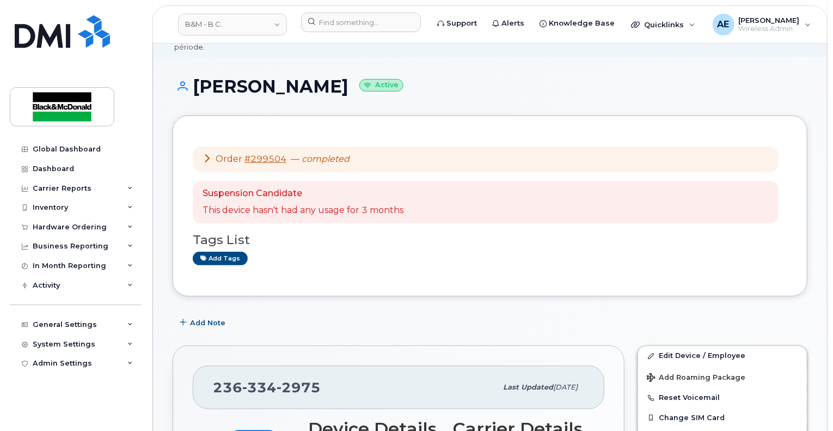
scroll to position [218, 0]
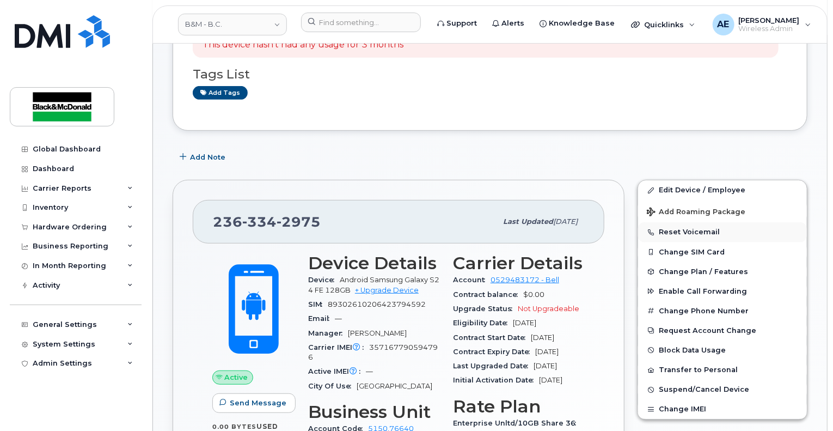
click at [703, 223] on button "Reset Voicemail" at bounding box center [722, 232] width 169 height 20
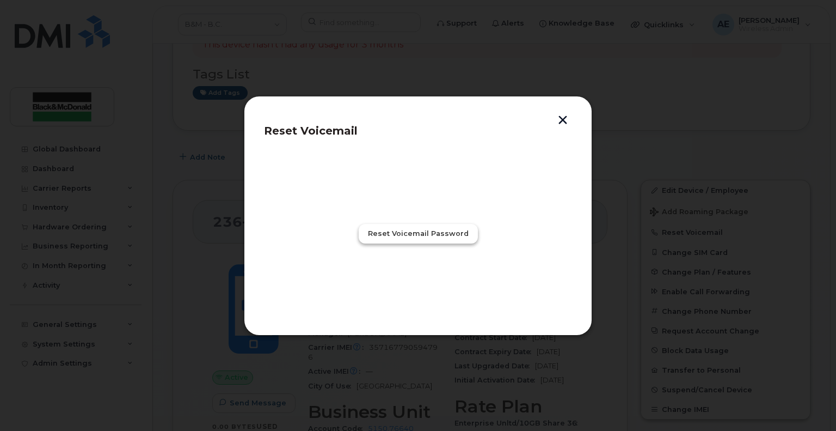
click at [427, 235] on span "Reset Voicemail Password" at bounding box center [418, 233] width 101 height 10
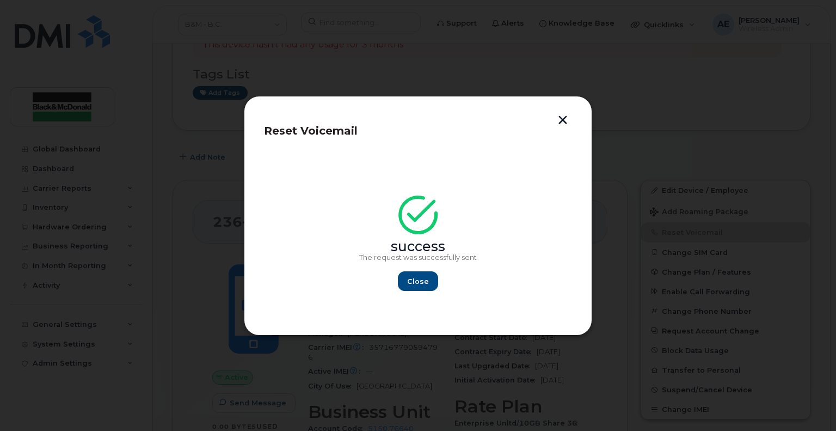
click at [568, 124] on button "button" at bounding box center [563, 120] width 16 height 11
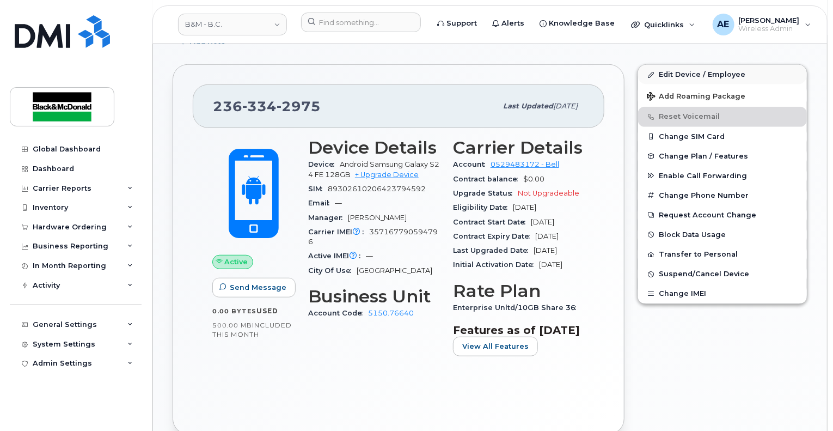
scroll to position [327, 0]
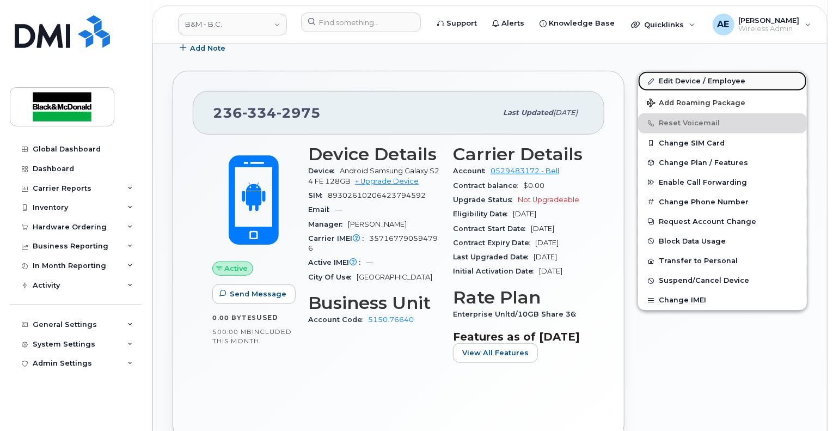
click at [687, 71] on link "Edit Device / Employee" at bounding box center [722, 81] width 169 height 20
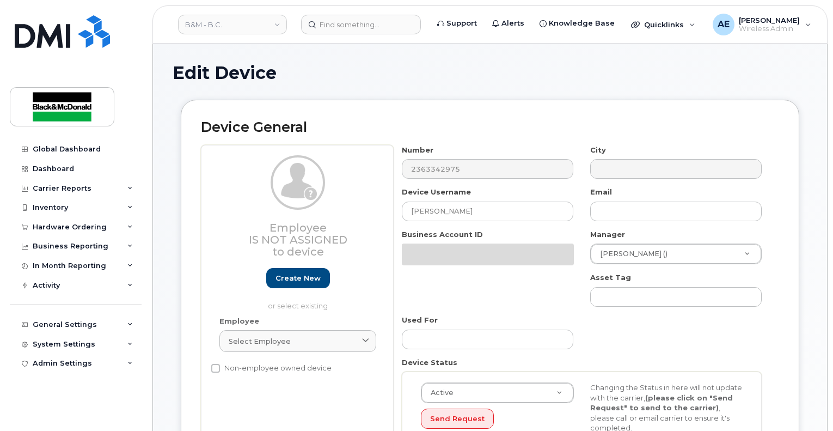
select select "35189323"
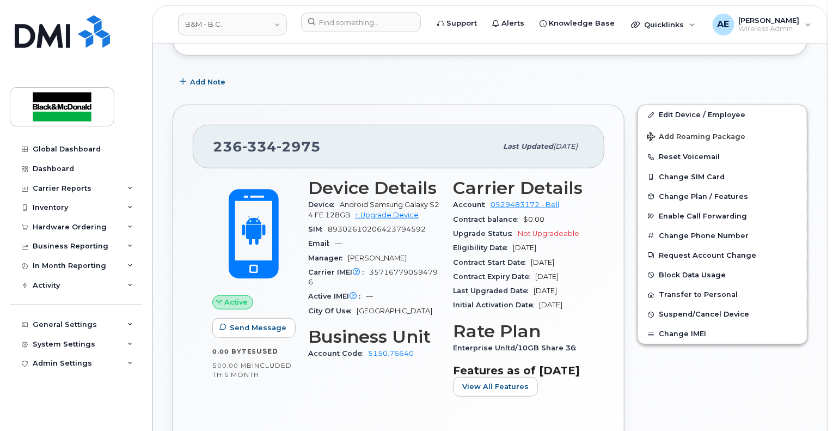
scroll to position [241, 0]
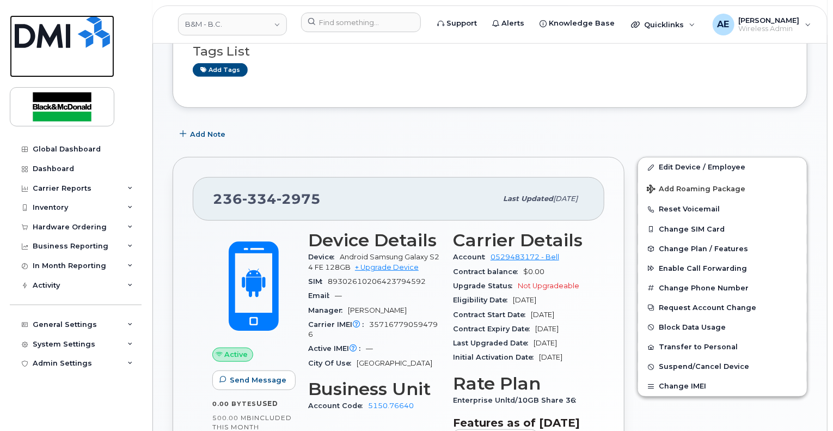
click at [74, 38] on img at bounding box center [62, 31] width 95 height 33
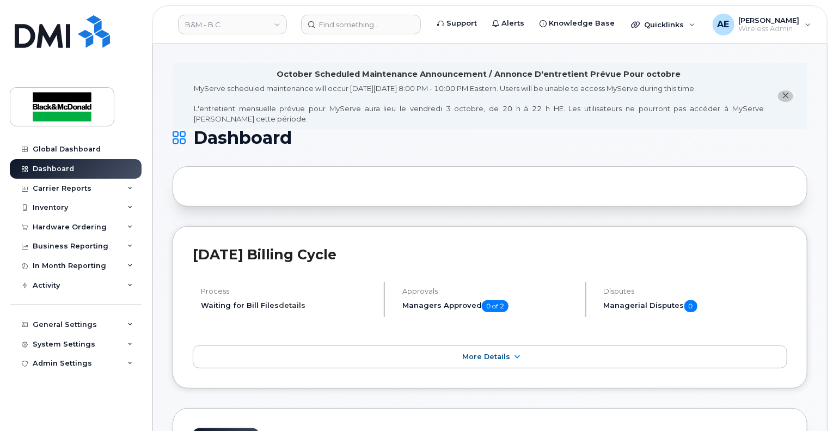
click at [287, 304] on link "details" at bounding box center [292, 304] width 27 height 9
